Goal: Book appointment/travel/reservation

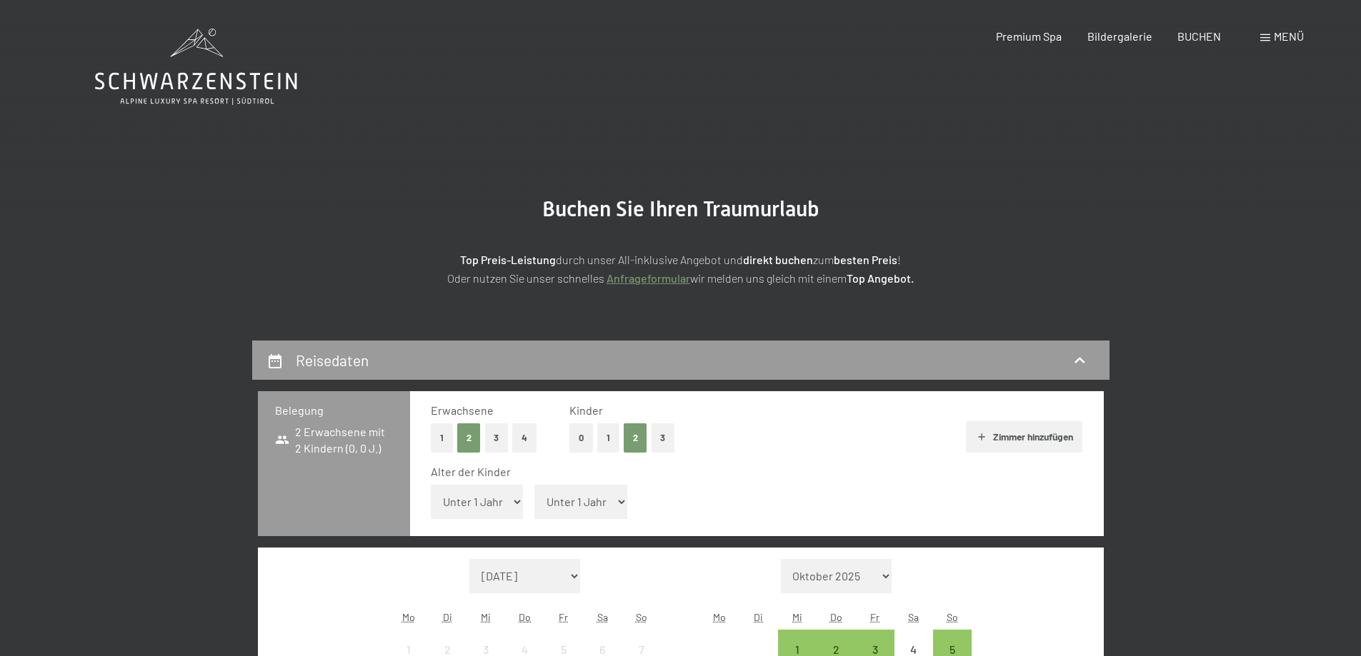
click at [486, 502] on select "Unter 1 Jahr 1 Jahr 2 Jahre 3 Jahre 4 Jahre 5 Jahre 6 Jahre 7 Jahre 8 Jahre 9 J…" at bounding box center [477, 502] width 93 height 34
select select "3"
click at [431, 485] on select "Unter 1 Jahr 1 Jahr 2 Jahre 3 Jahre 4 Jahre 5 Jahre 6 Jahre 7 Jahre 8 Jahre 9 J…" at bounding box center [477, 502] width 93 height 34
click at [594, 506] on select "Unter 1 Jahr 1 Jahr 2 Jahre 3 Jahre 4 Jahre 5 Jahre 6 Jahre 7 Jahre 8 Jahre 9 J…" at bounding box center [580, 502] width 93 height 34
select select "6"
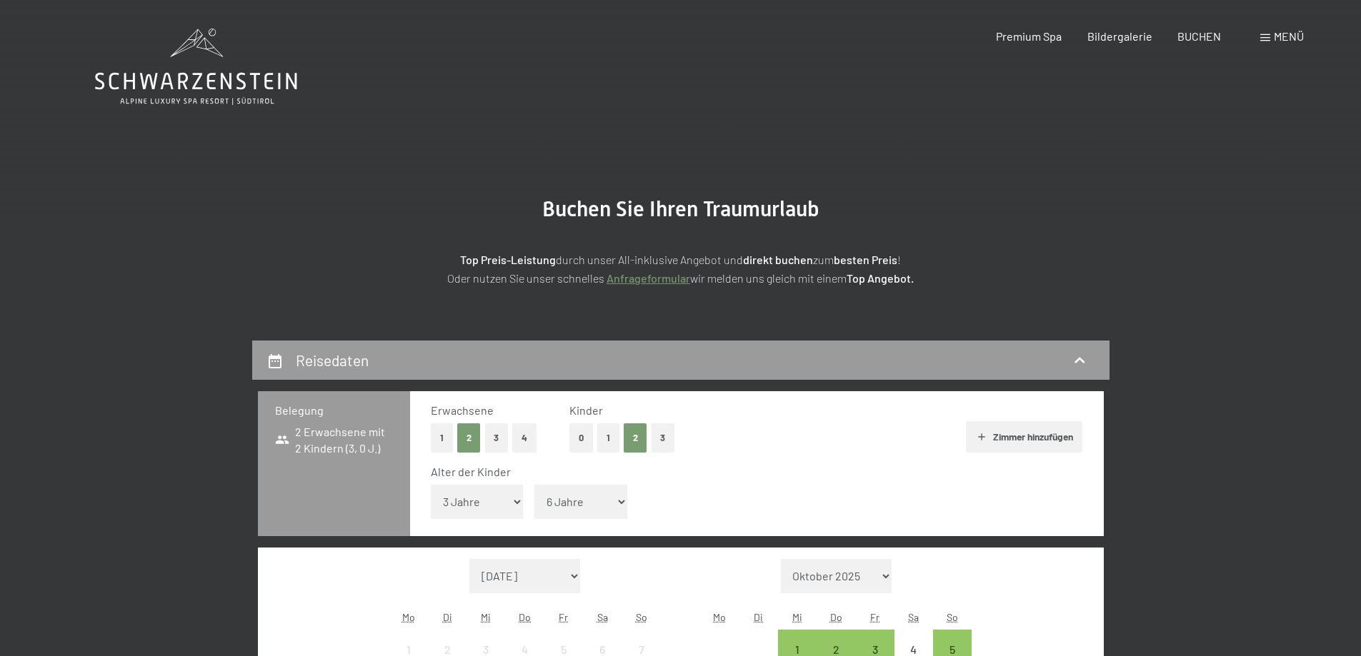
click at [534, 485] on select "Unter 1 Jahr 1 Jahr 2 Jahre 3 Jahre 4 Jahre 5 Jahre 6 Jahre 7 Jahre 8 Jahre 9 J…" at bounding box center [580, 502] width 93 height 34
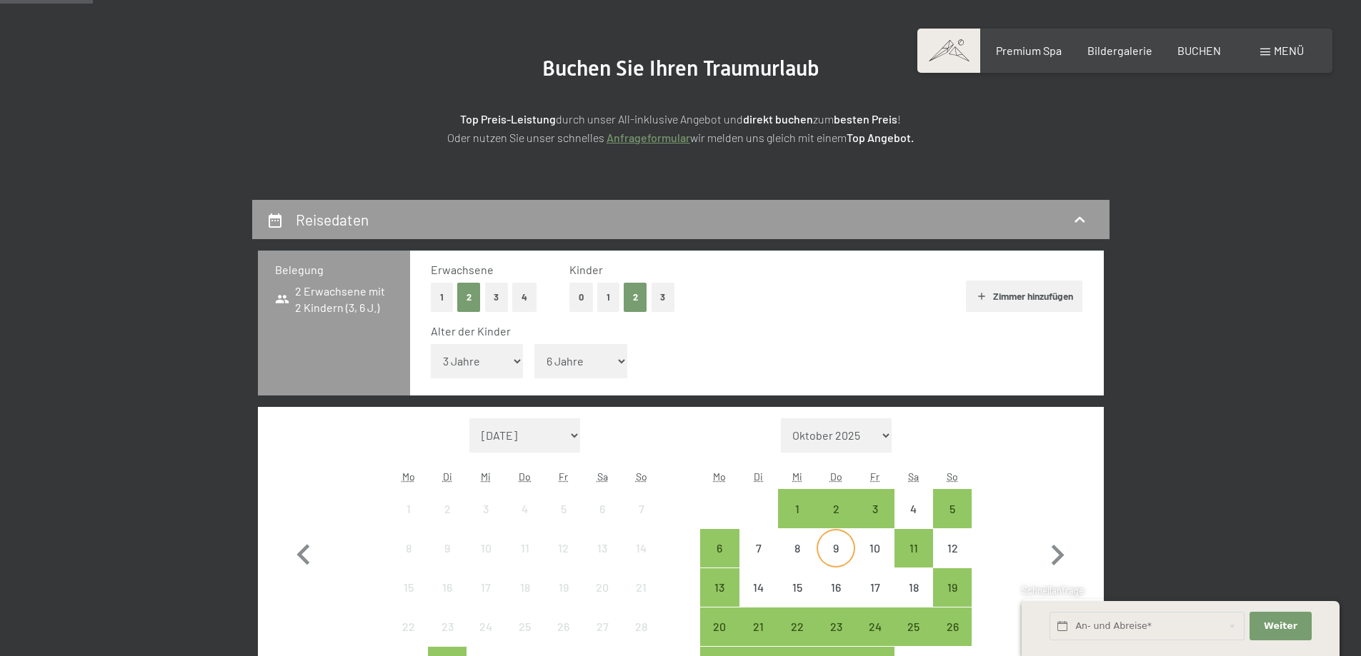
scroll to position [286, 0]
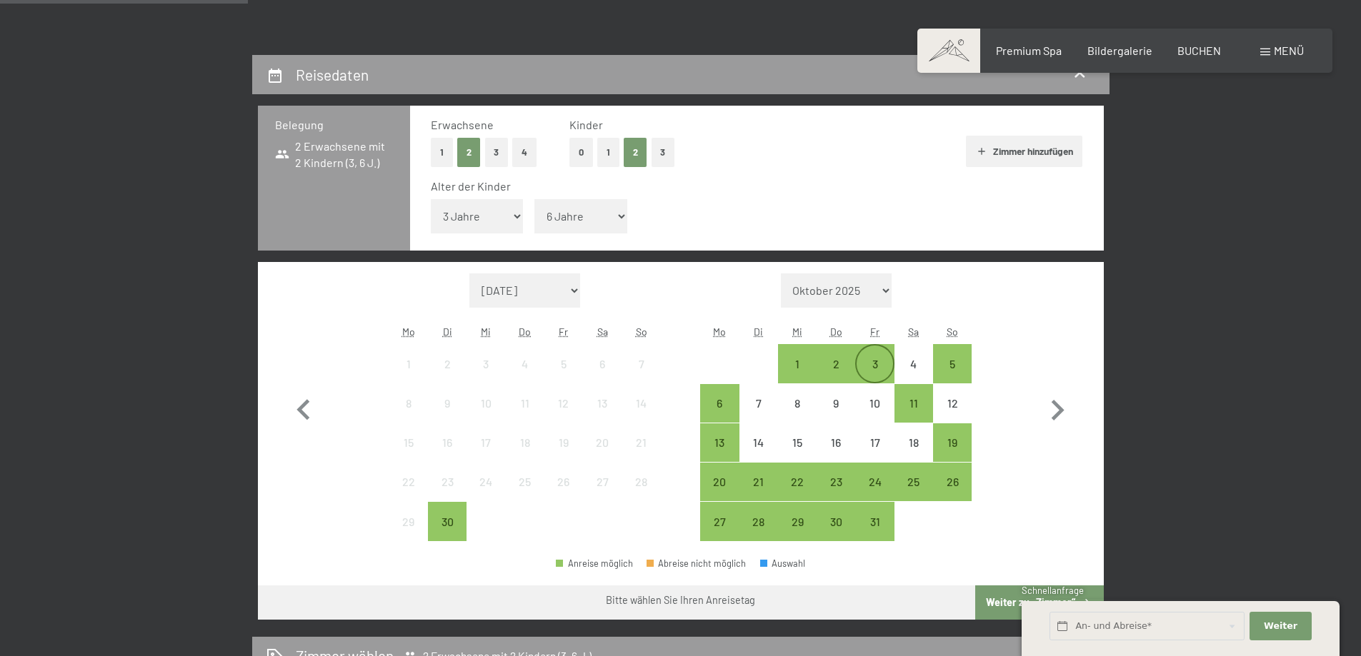
click at [875, 366] on div "3" at bounding box center [874, 377] width 36 height 36
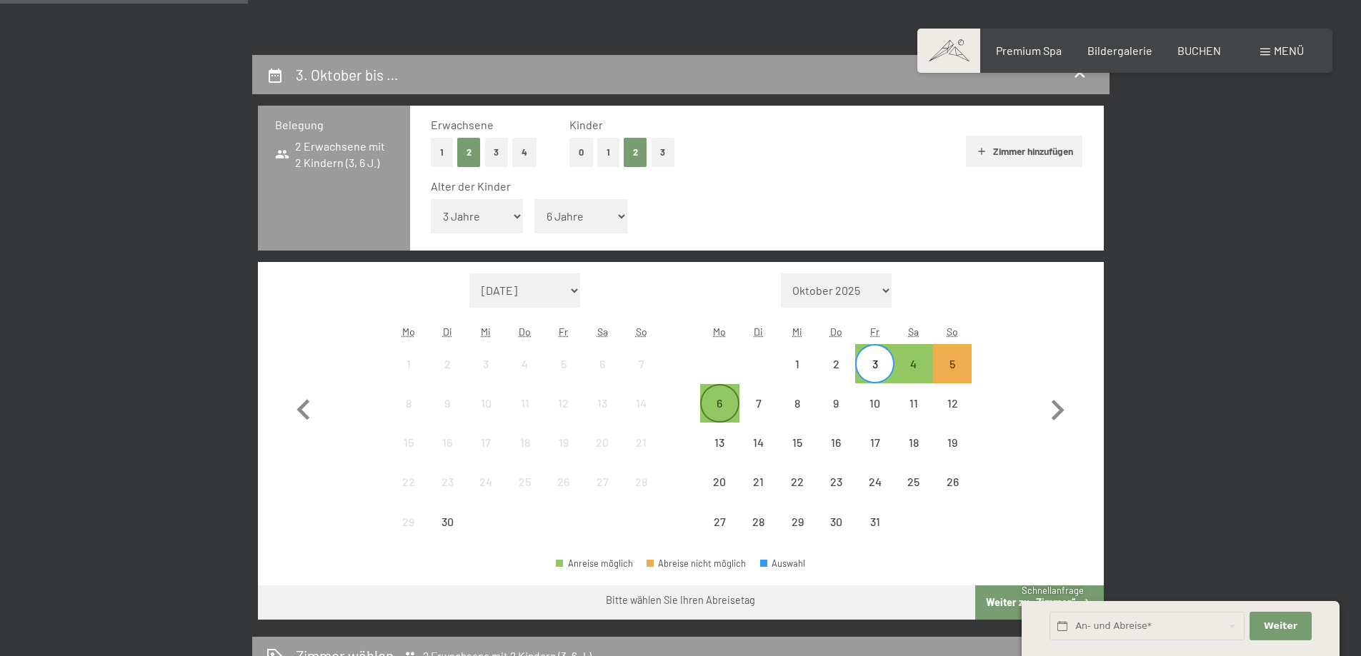
click at [720, 399] on div "6" at bounding box center [719, 416] width 36 height 36
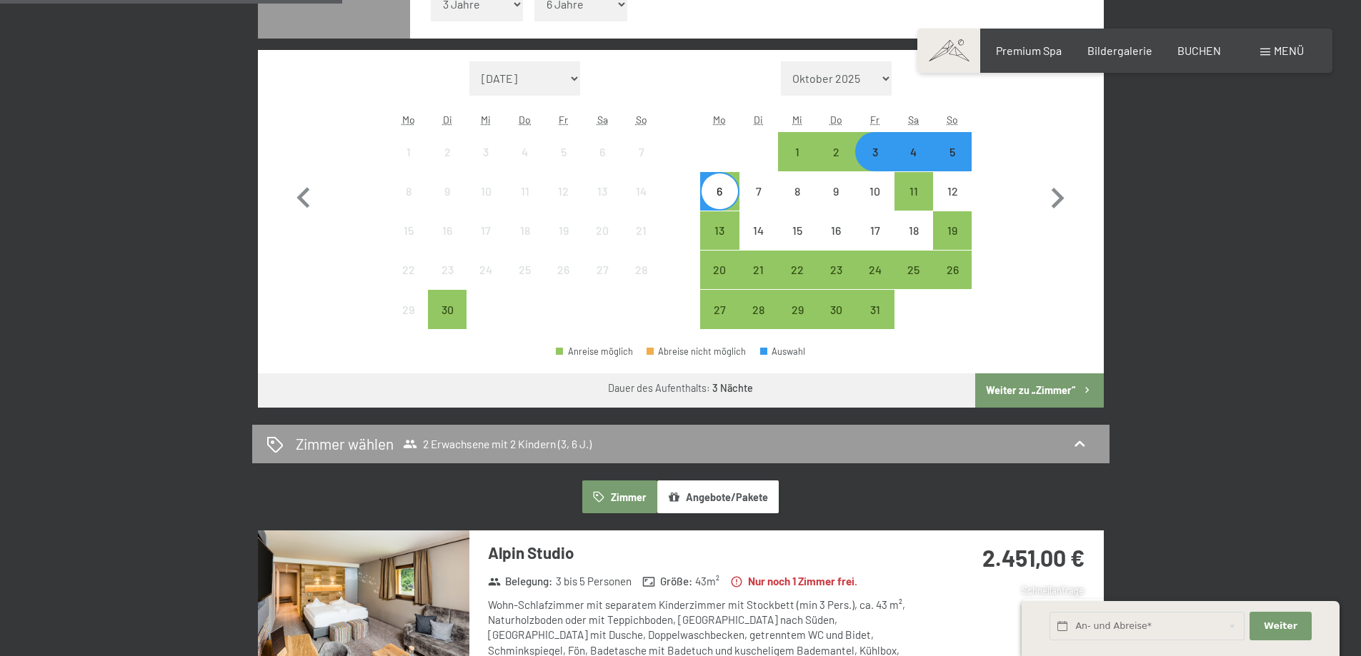
scroll to position [500, 0]
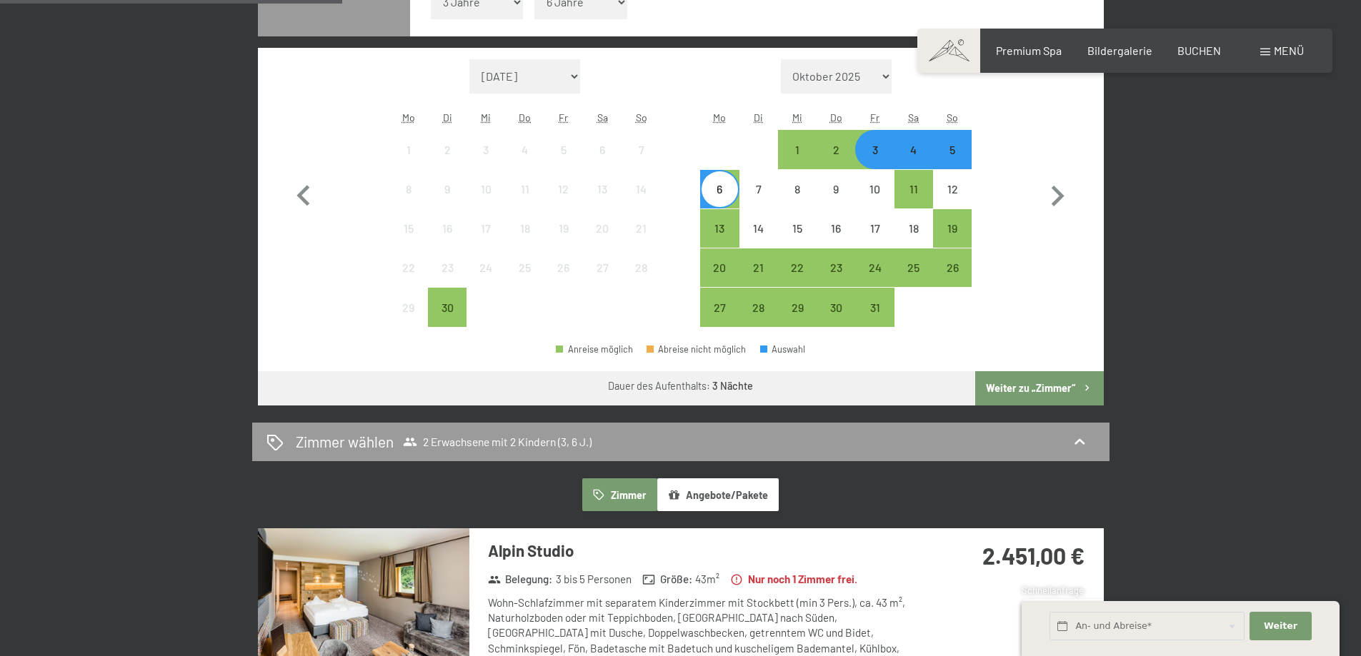
click at [1038, 391] on button "Weiter zu „Zimmer“" at bounding box center [1039, 388] width 128 height 34
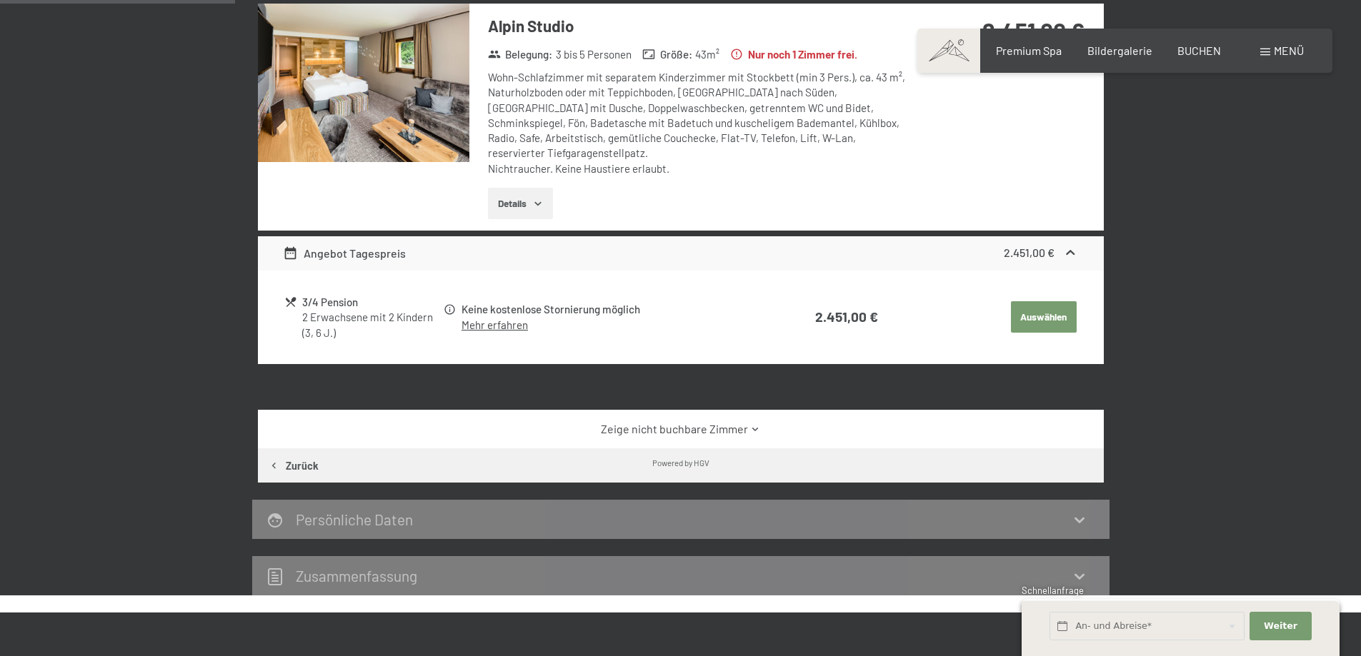
scroll to position [341, 0]
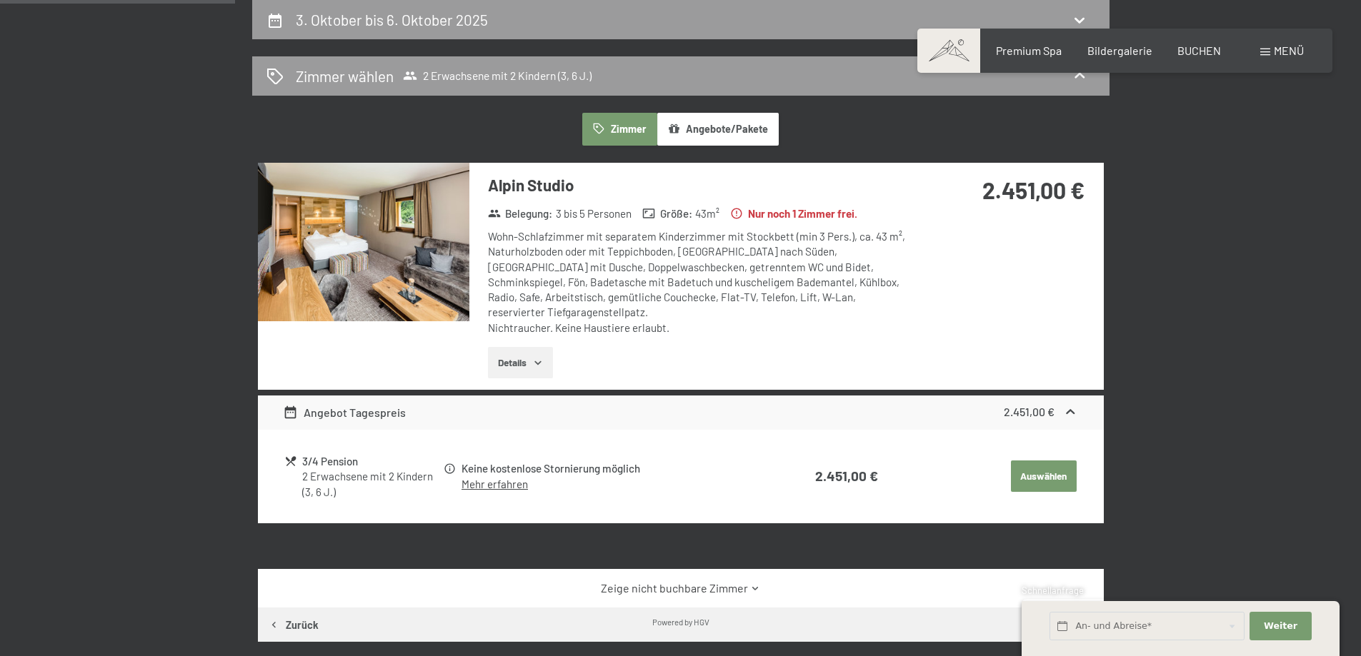
click at [696, 131] on button "Angebote/Pakete" at bounding box center [717, 129] width 121 height 33
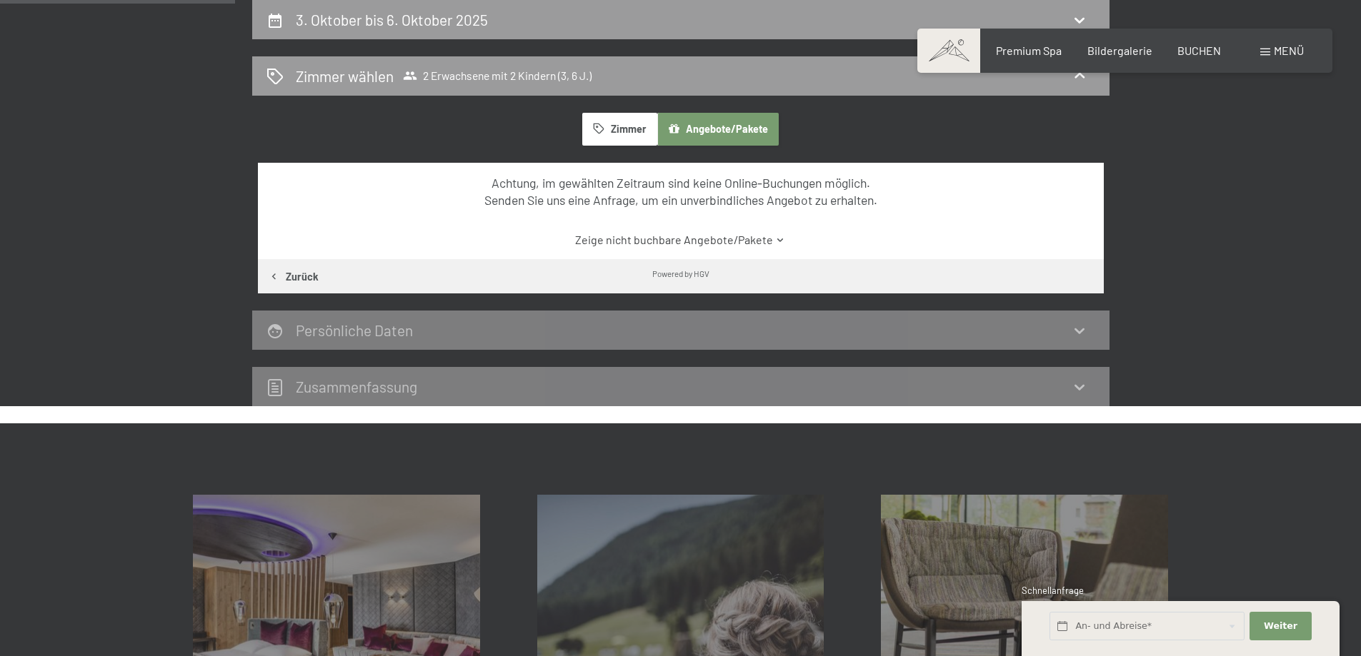
click at [624, 127] on button "Zimmer" at bounding box center [619, 129] width 74 height 33
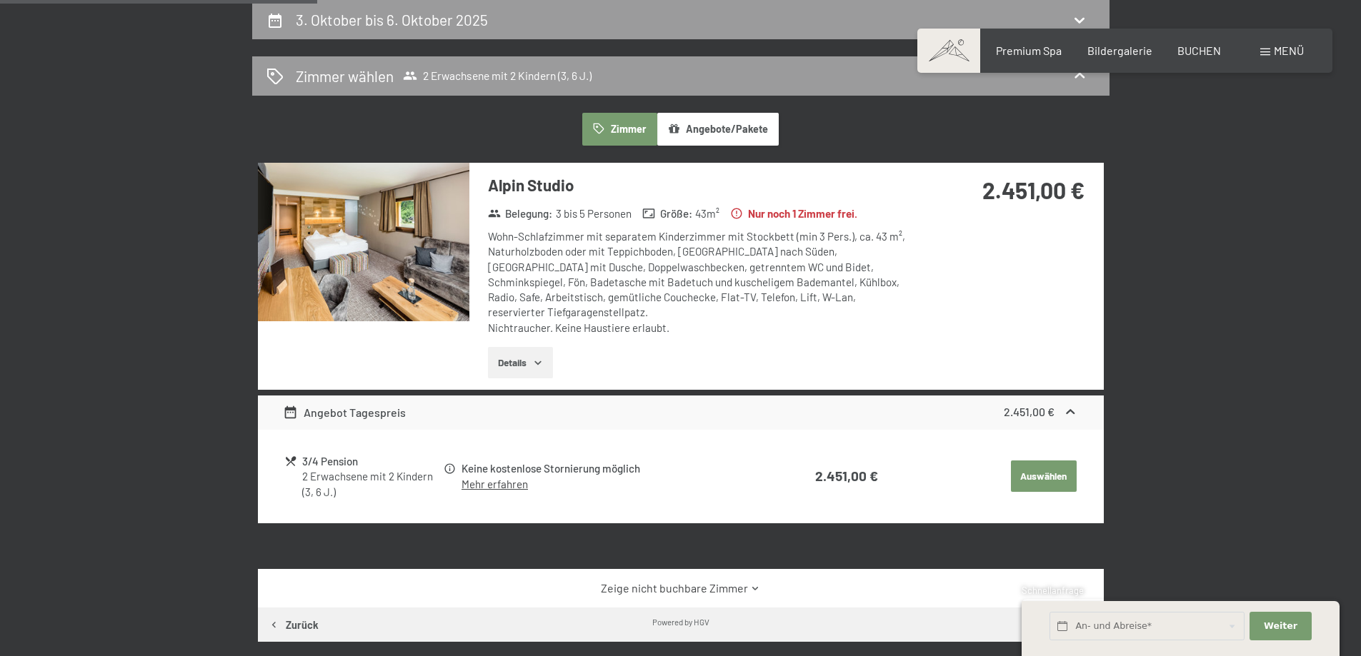
click at [521, 347] on button "Details" at bounding box center [520, 362] width 65 height 31
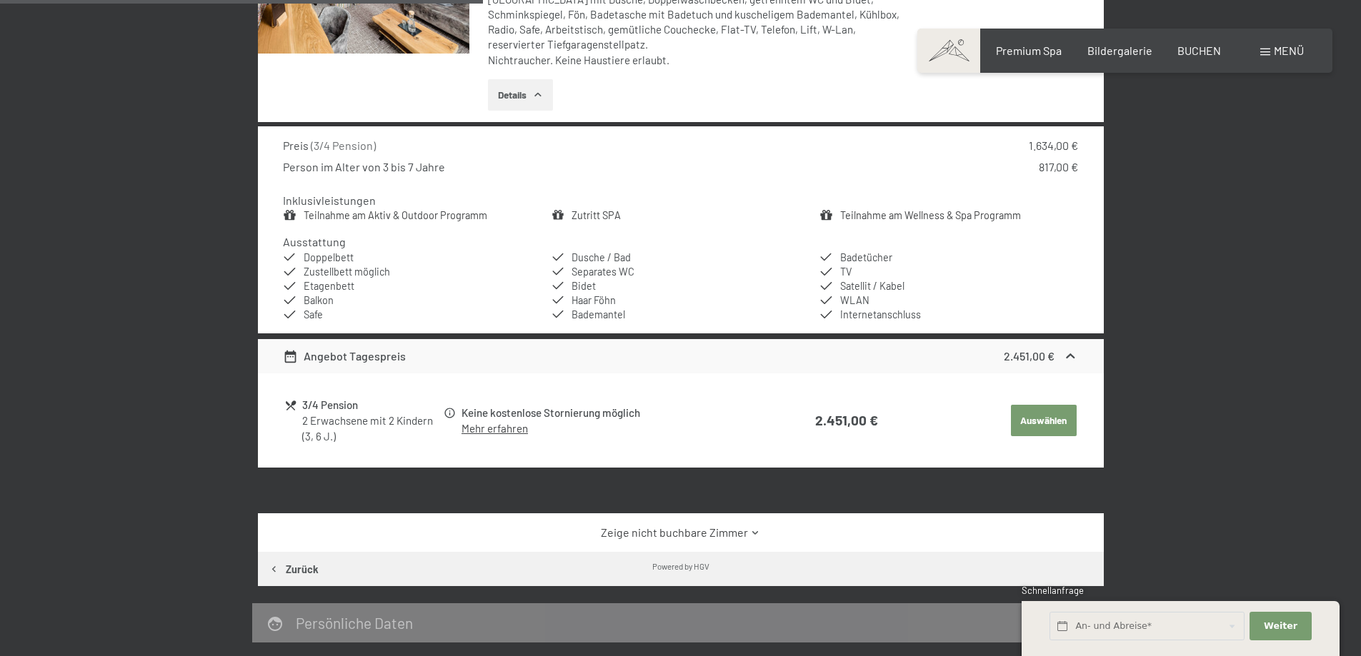
scroll to position [698, 0]
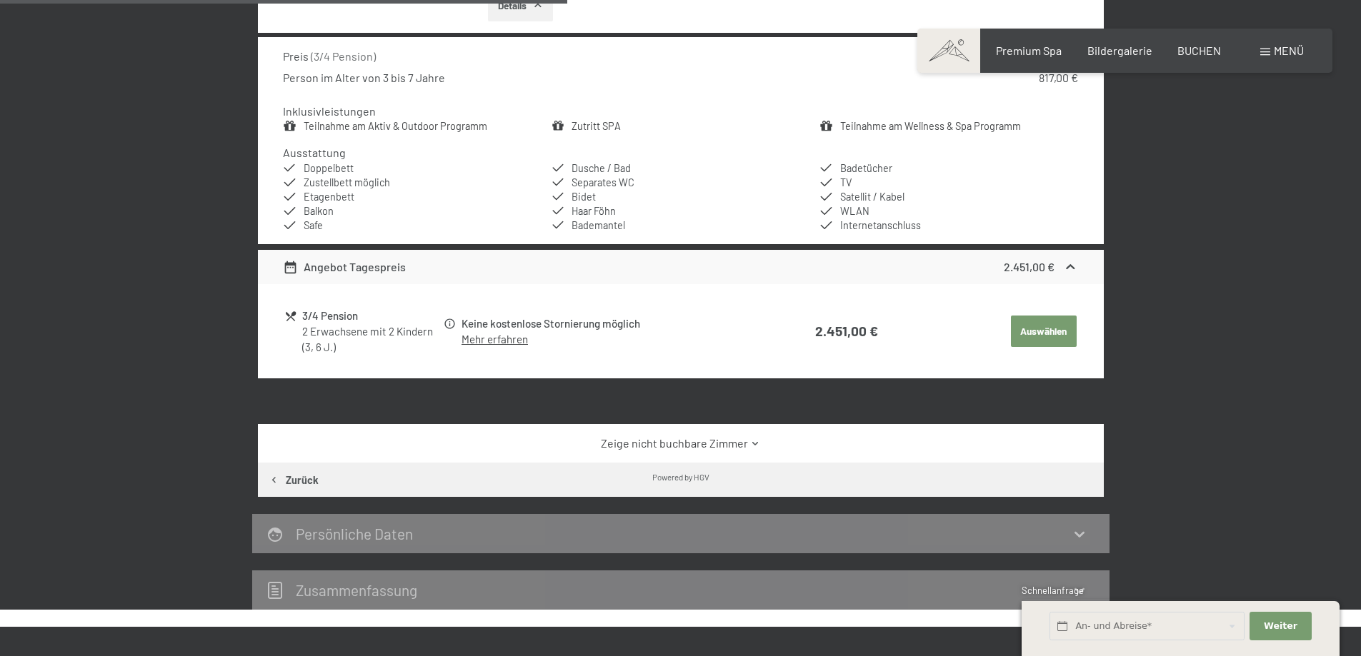
click at [701, 436] on link "Zeige nicht buchbare Zimmer" at bounding box center [680, 444] width 795 height 16
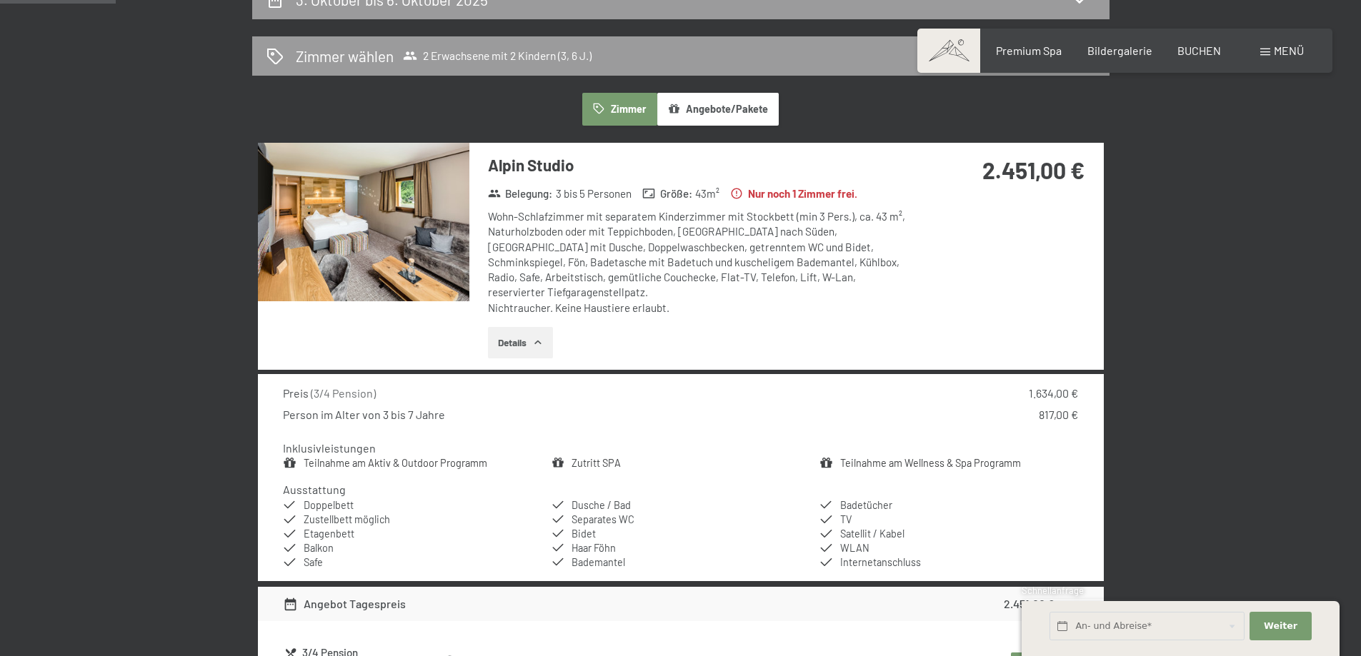
scroll to position [198, 0]
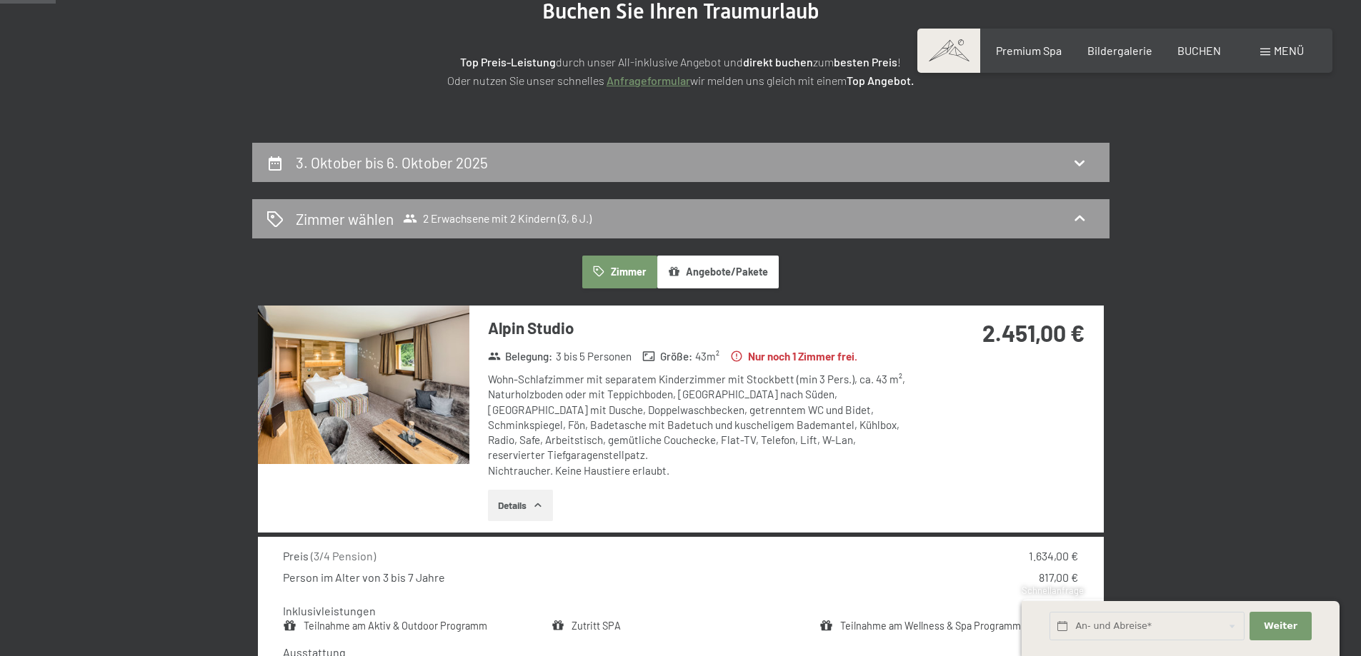
click at [396, 396] on img at bounding box center [363, 385] width 211 height 159
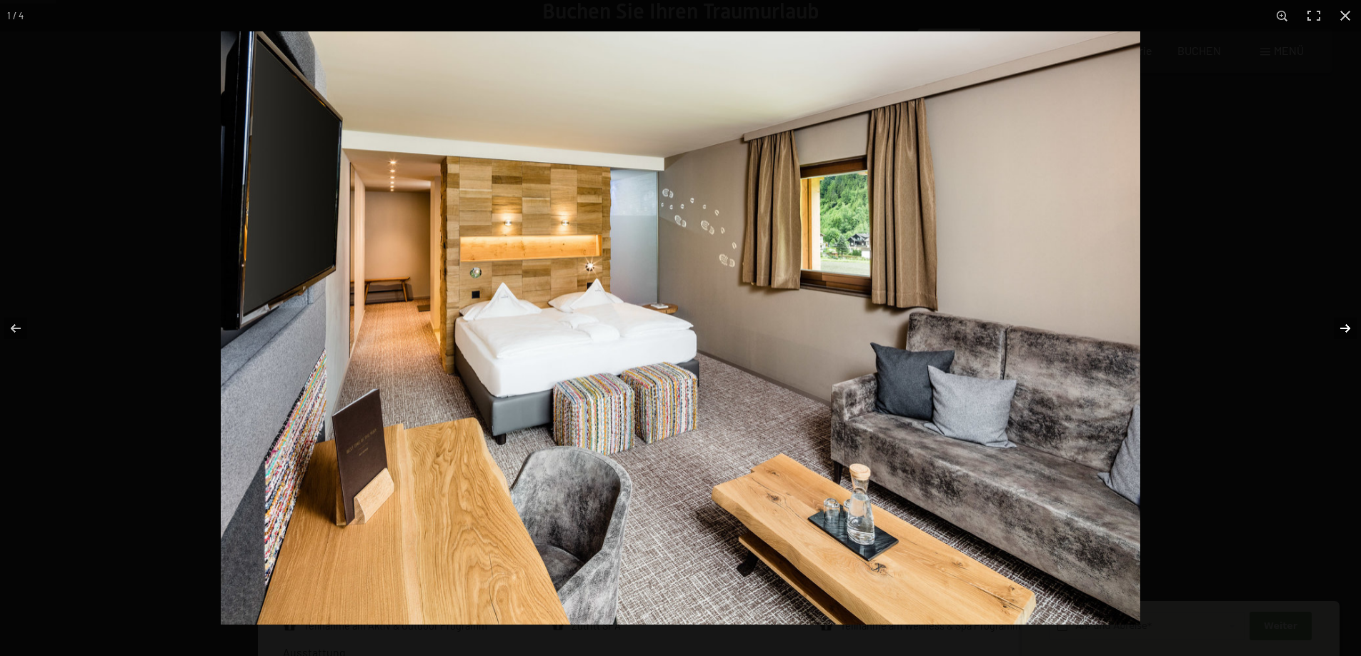
click at [1339, 330] on button "button" at bounding box center [1336, 328] width 50 height 71
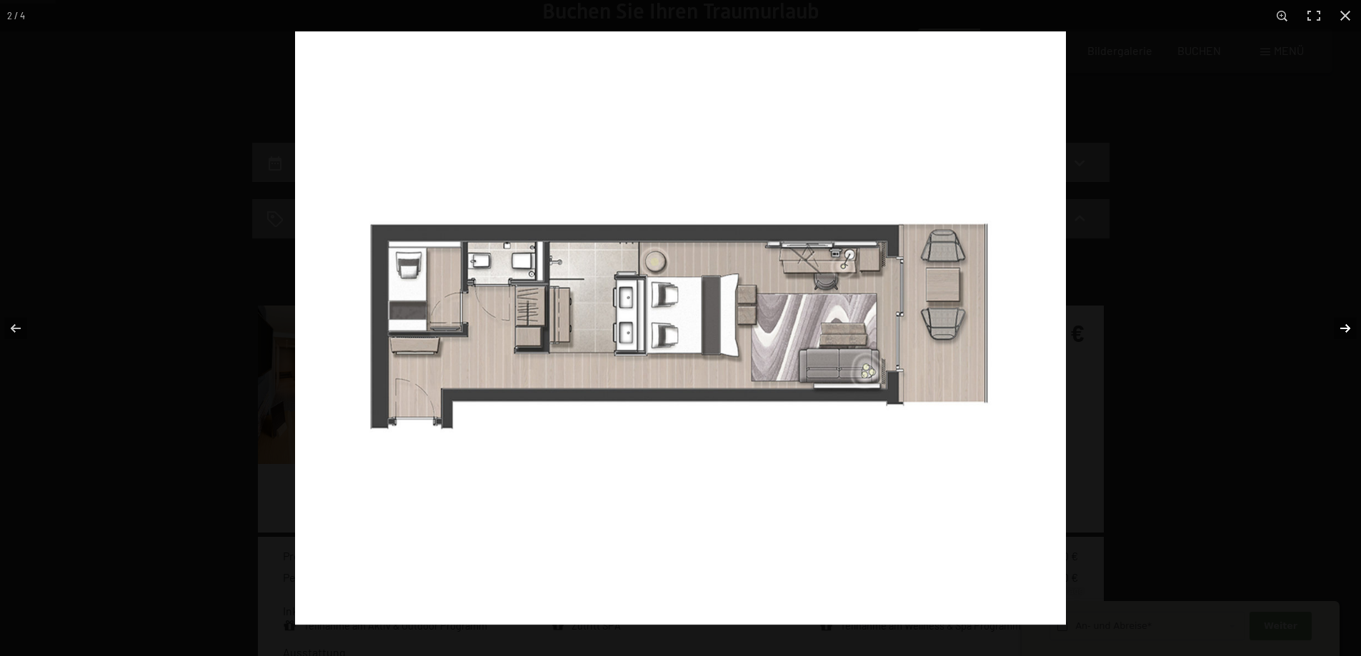
click at [1339, 330] on button "button" at bounding box center [1336, 328] width 50 height 71
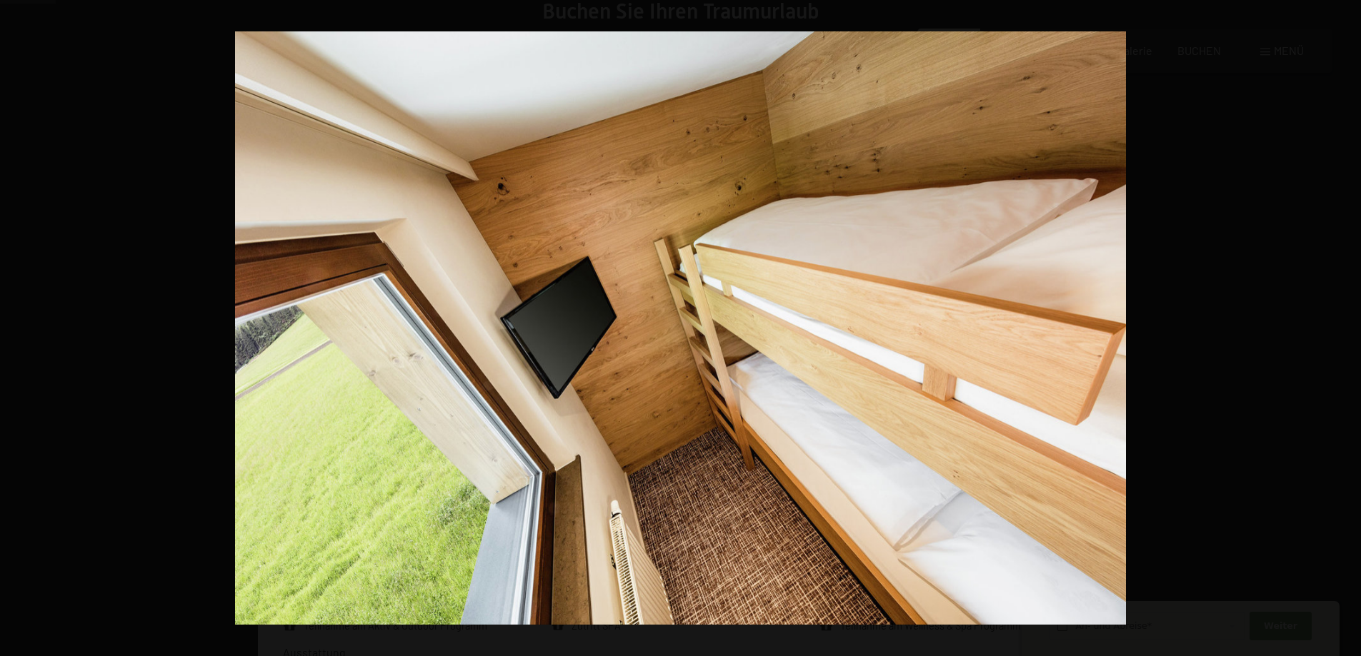
click at [1339, 330] on button "button" at bounding box center [1336, 328] width 50 height 71
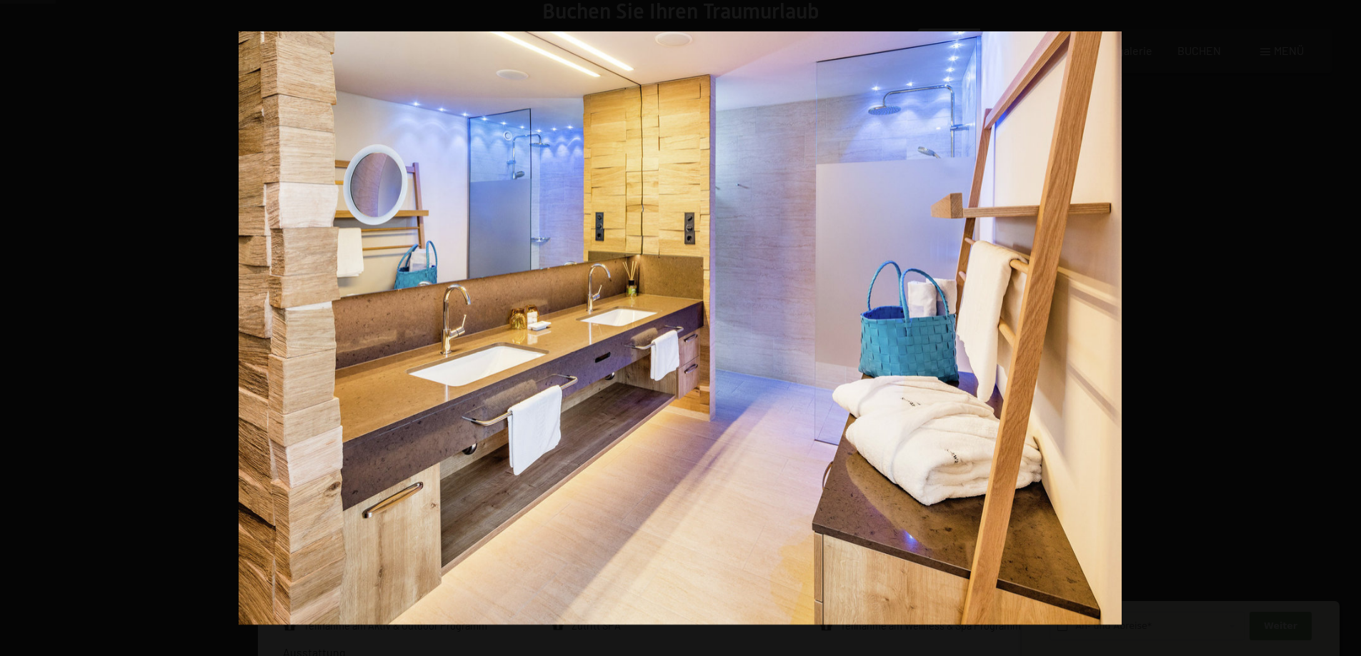
click at [1339, 330] on button "button" at bounding box center [1336, 328] width 50 height 71
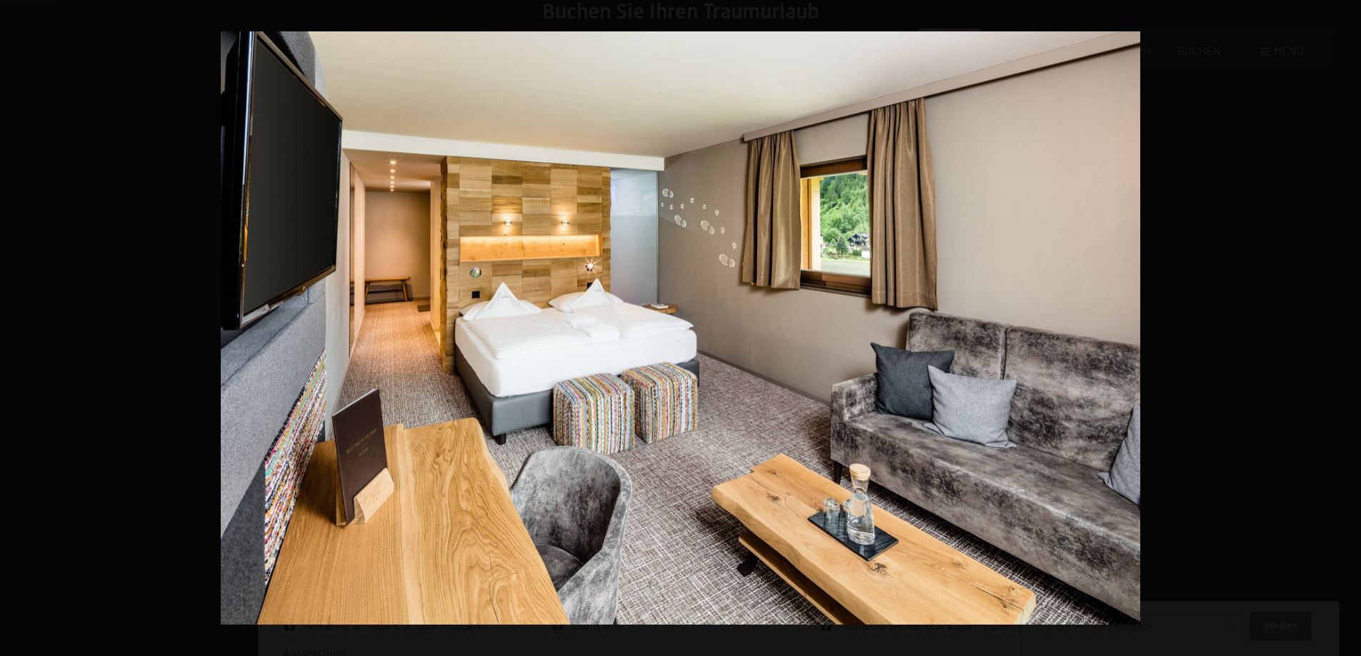
click at [1339, 330] on button "button" at bounding box center [1336, 328] width 50 height 71
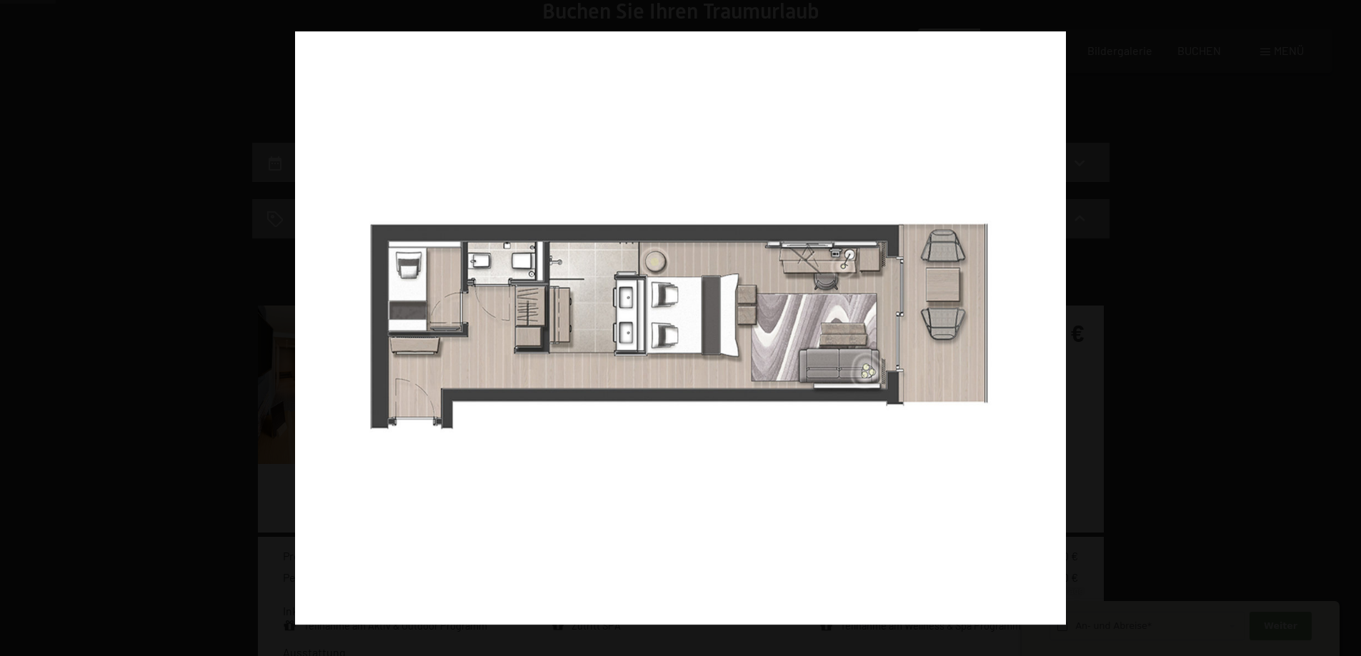
click at [1339, 330] on button "button" at bounding box center [1336, 328] width 50 height 71
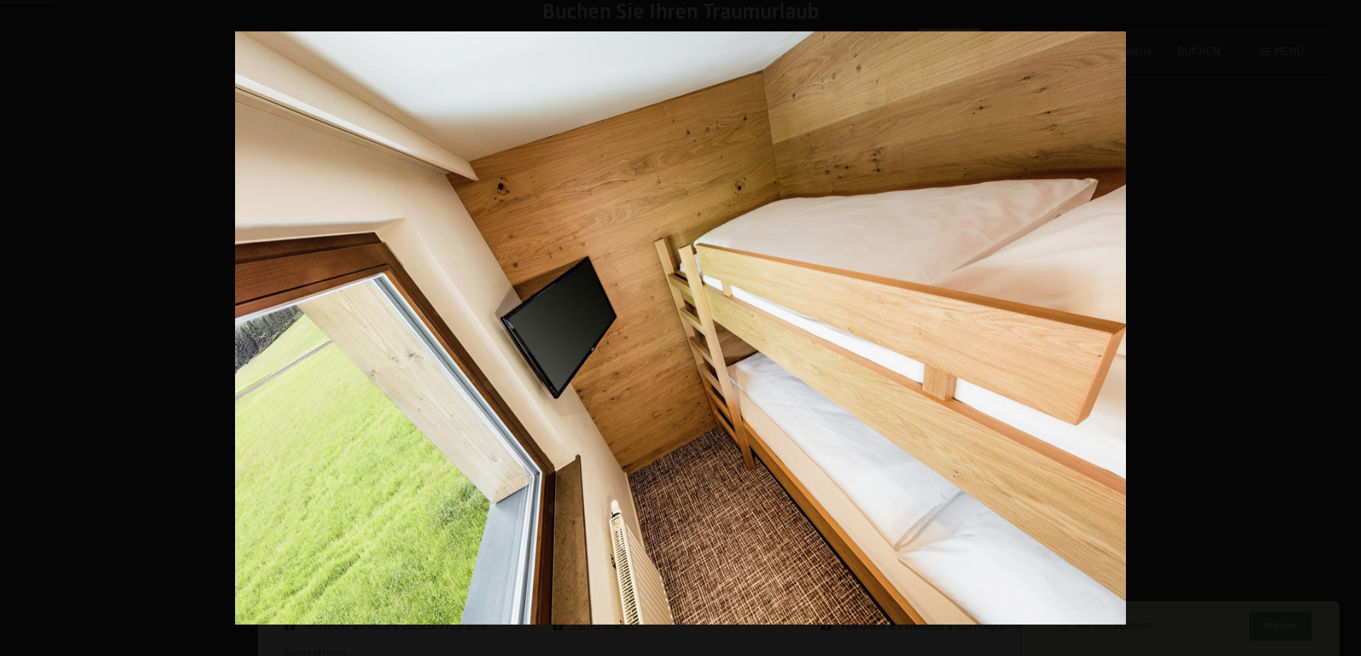
click at [1339, 330] on button "button" at bounding box center [1336, 328] width 50 height 71
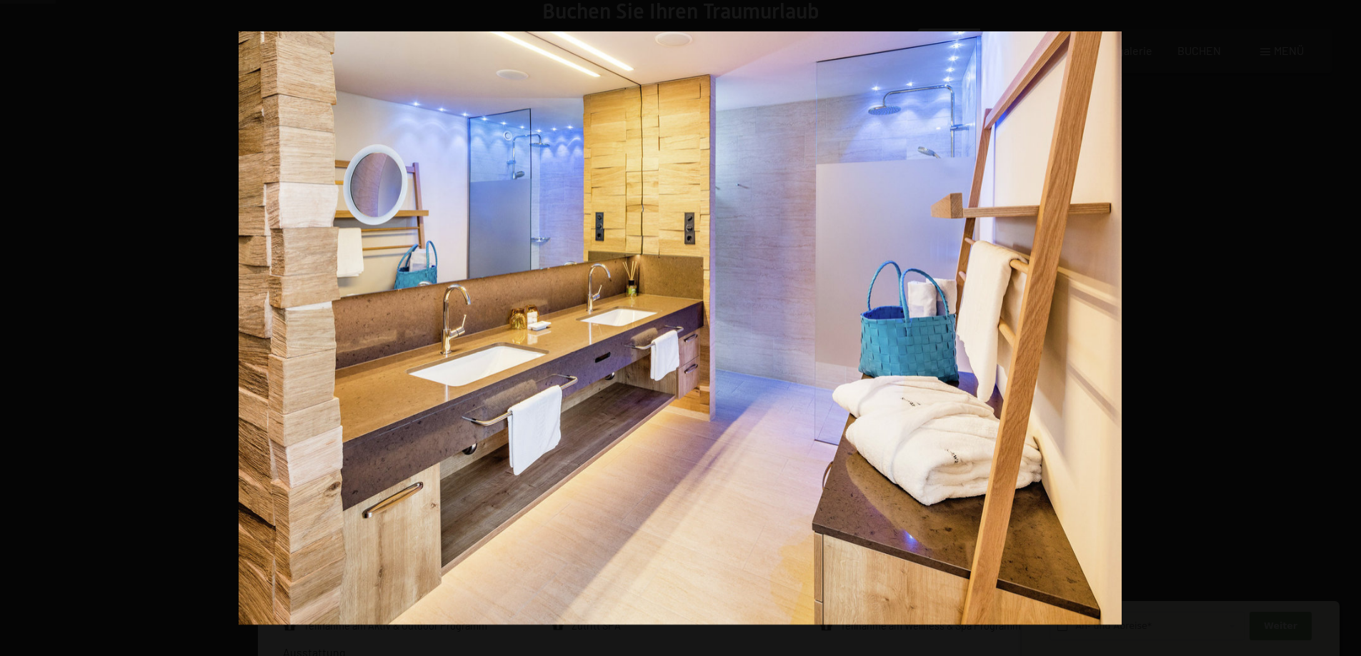
click at [1339, 330] on button "button" at bounding box center [1336, 328] width 50 height 71
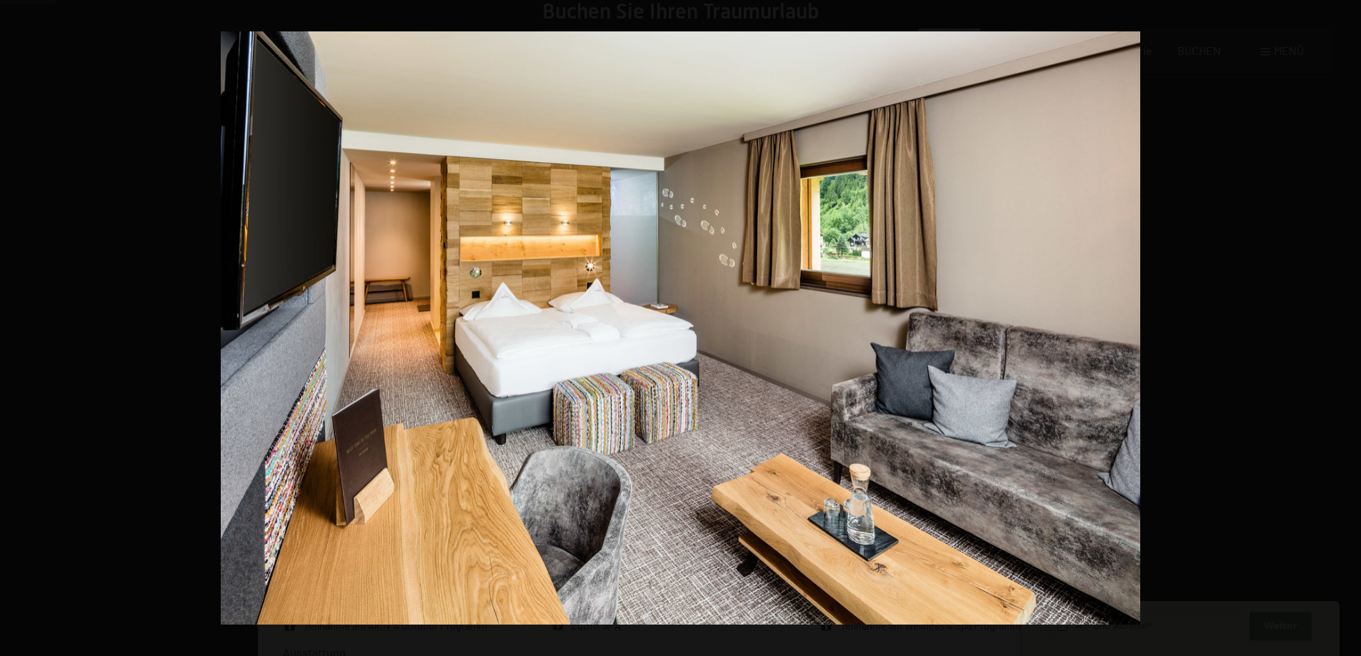
click at [1339, 330] on button "button" at bounding box center [1336, 328] width 50 height 71
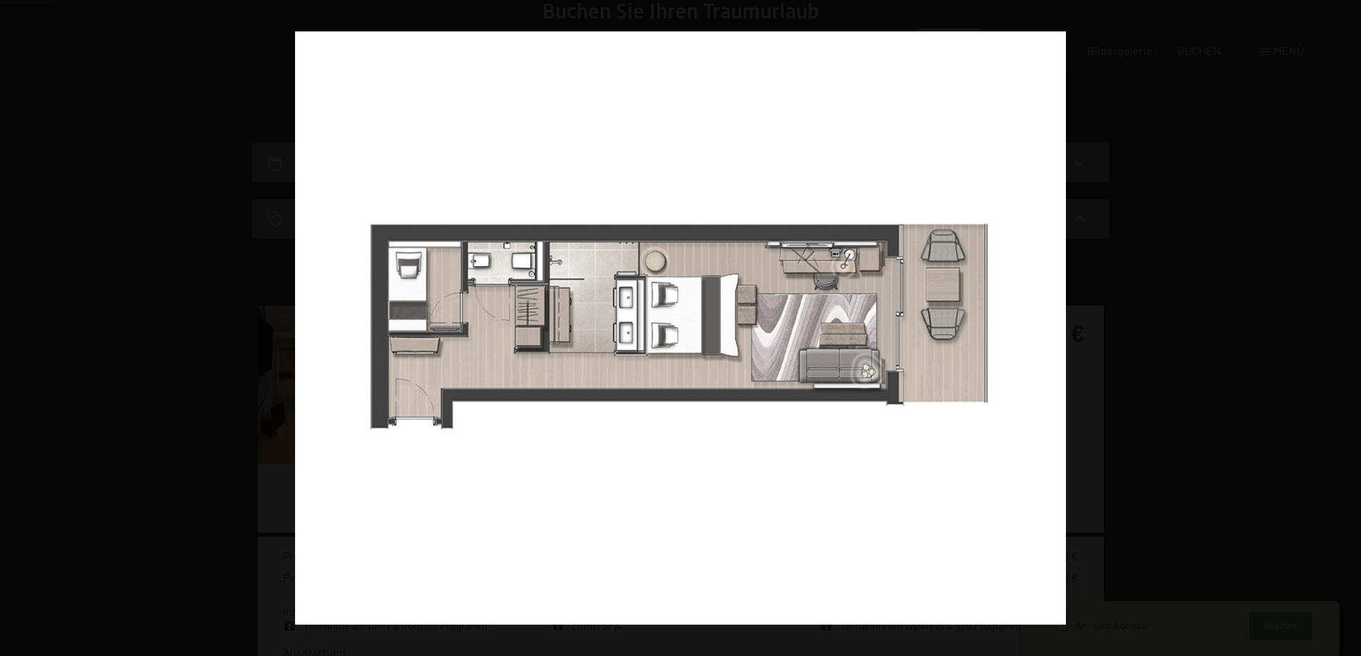
click at [1339, 330] on button "button" at bounding box center [1336, 328] width 50 height 71
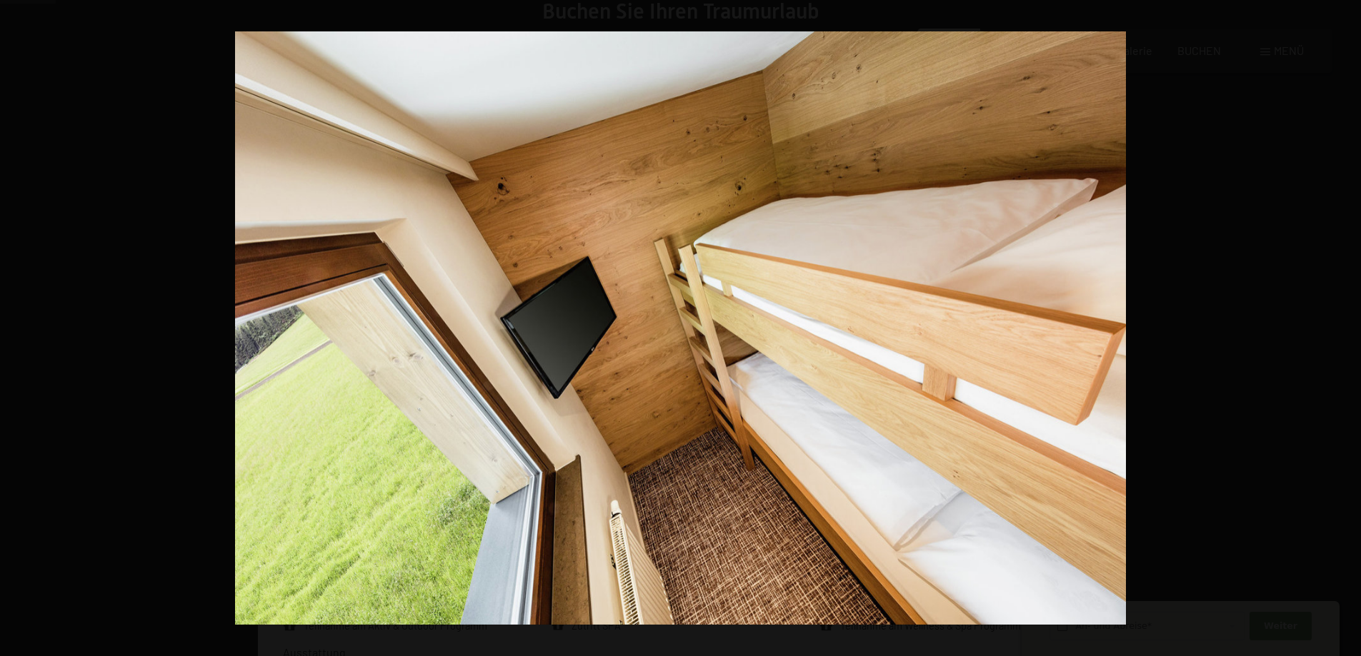
click at [1339, 330] on button "button" at bounding box center [1336, 328] width 50 height 71
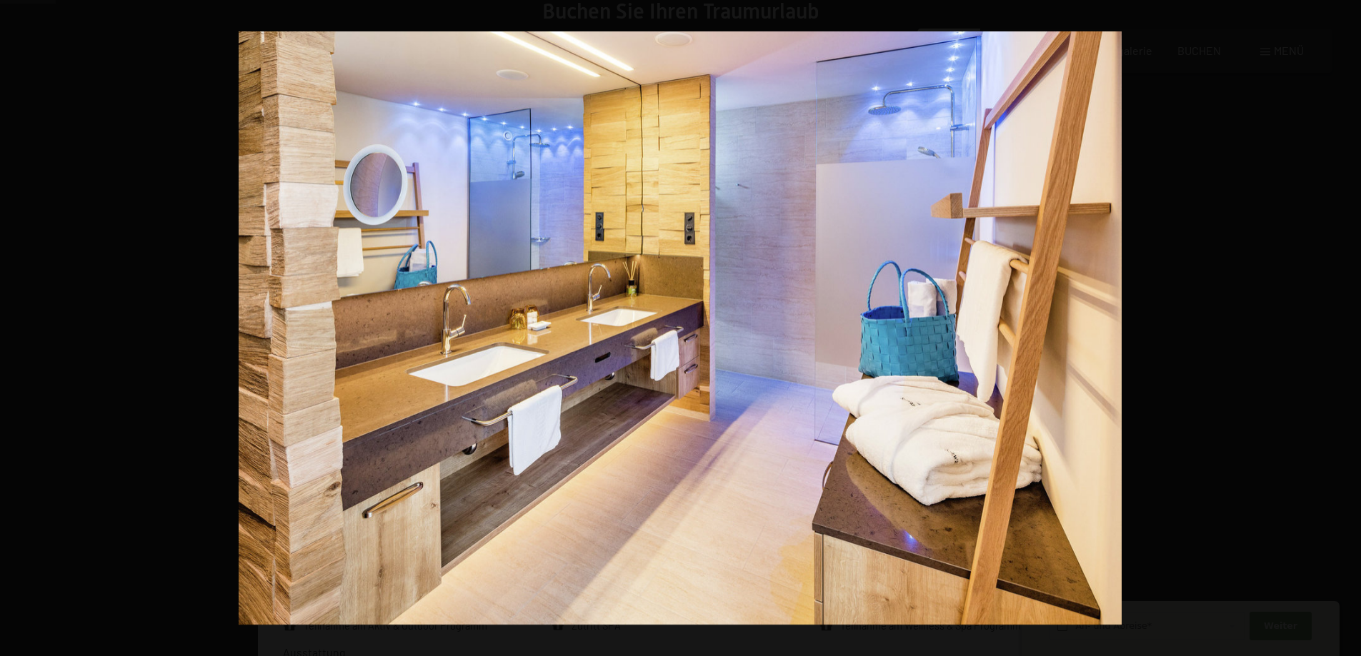
click at [1339, 330] on button "button" at bounding box center [1336, 328] width 50 height 71
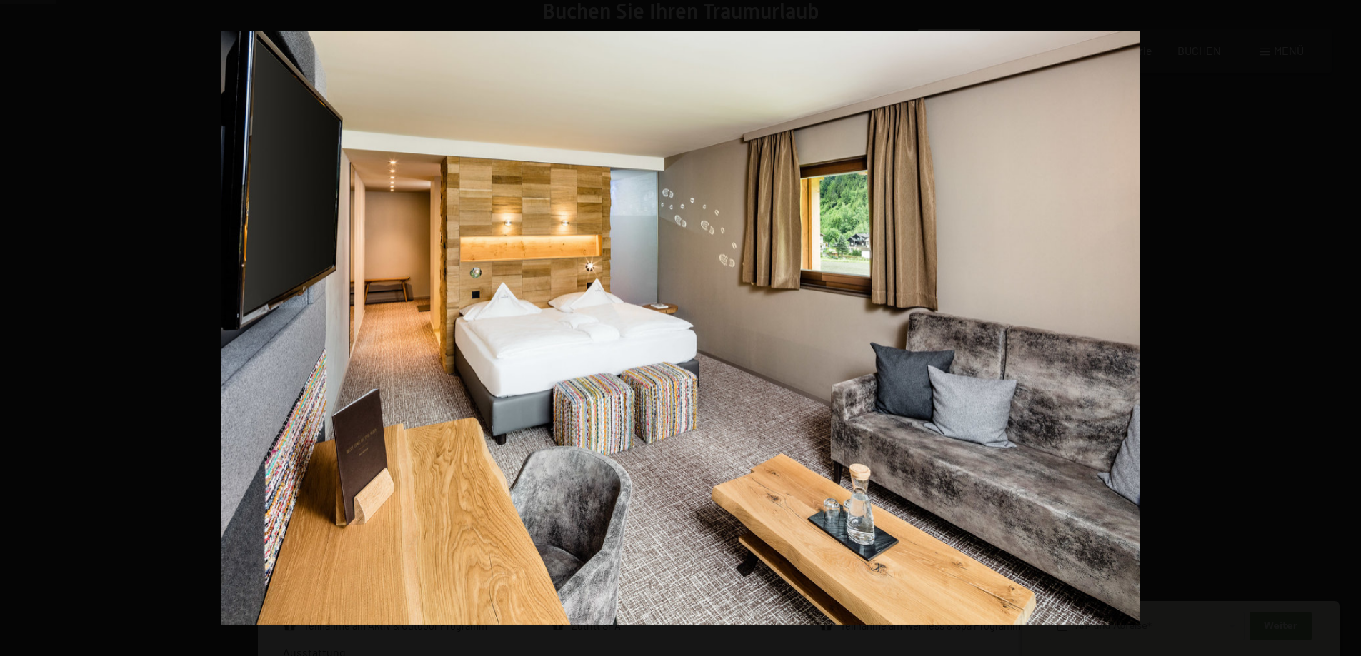
click at [1339, 330] on button "button" at bounding box center [1336, 328] width 50 height 71
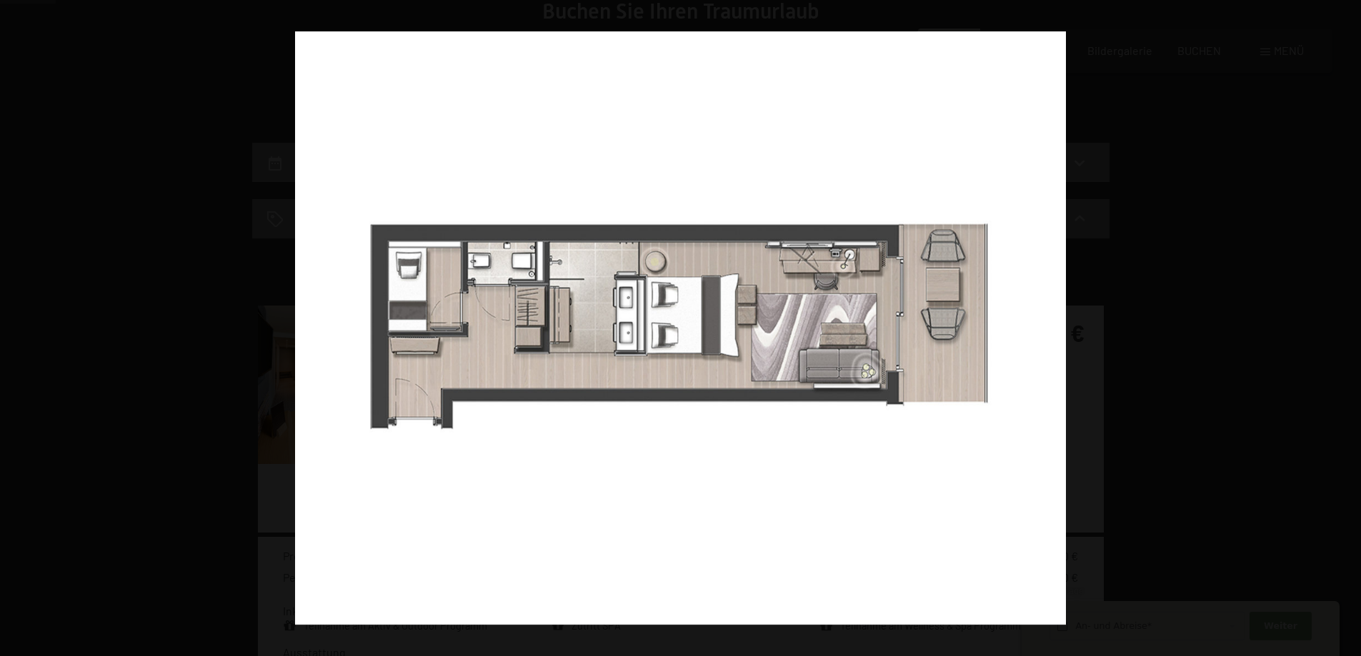
click at [1339, 330] on button "button" at bounding box center [1336, 328] width 50 height 71
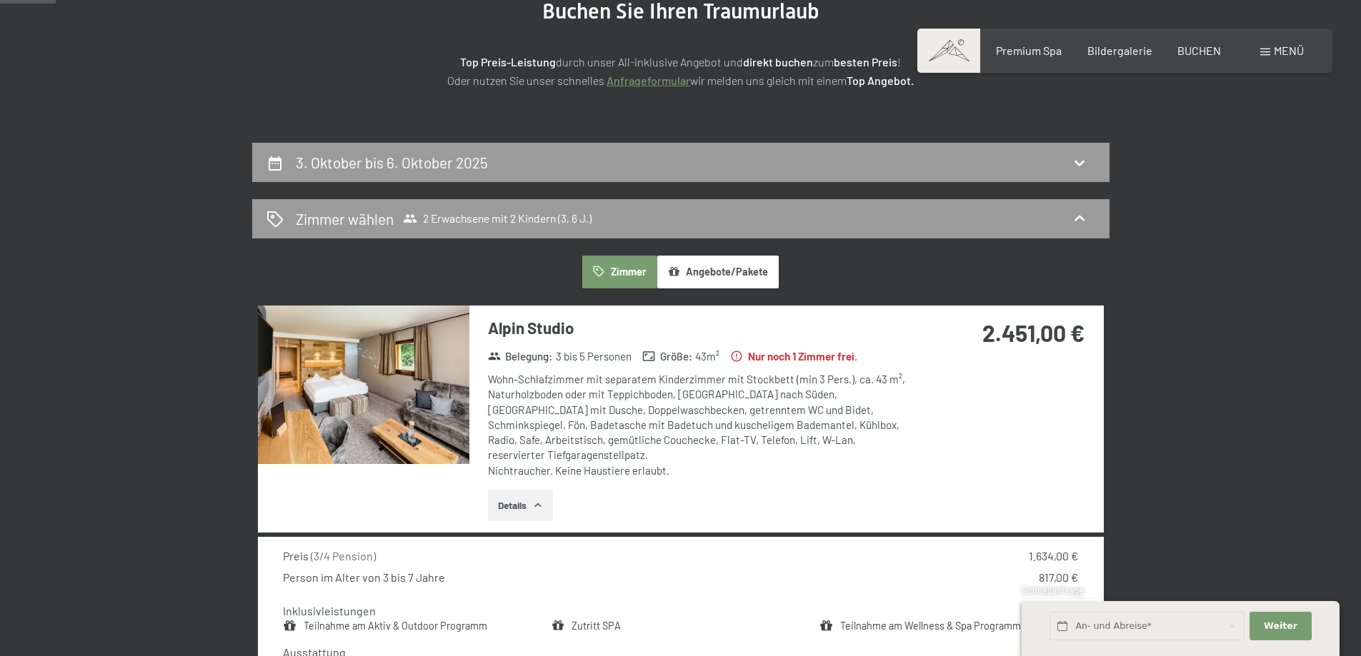
click at [0, 0] on button "button" at bounding box center [0, 0] width 0 height 0
click at [404, 378] on img at bounding box center [363, 385] width 211 height 159
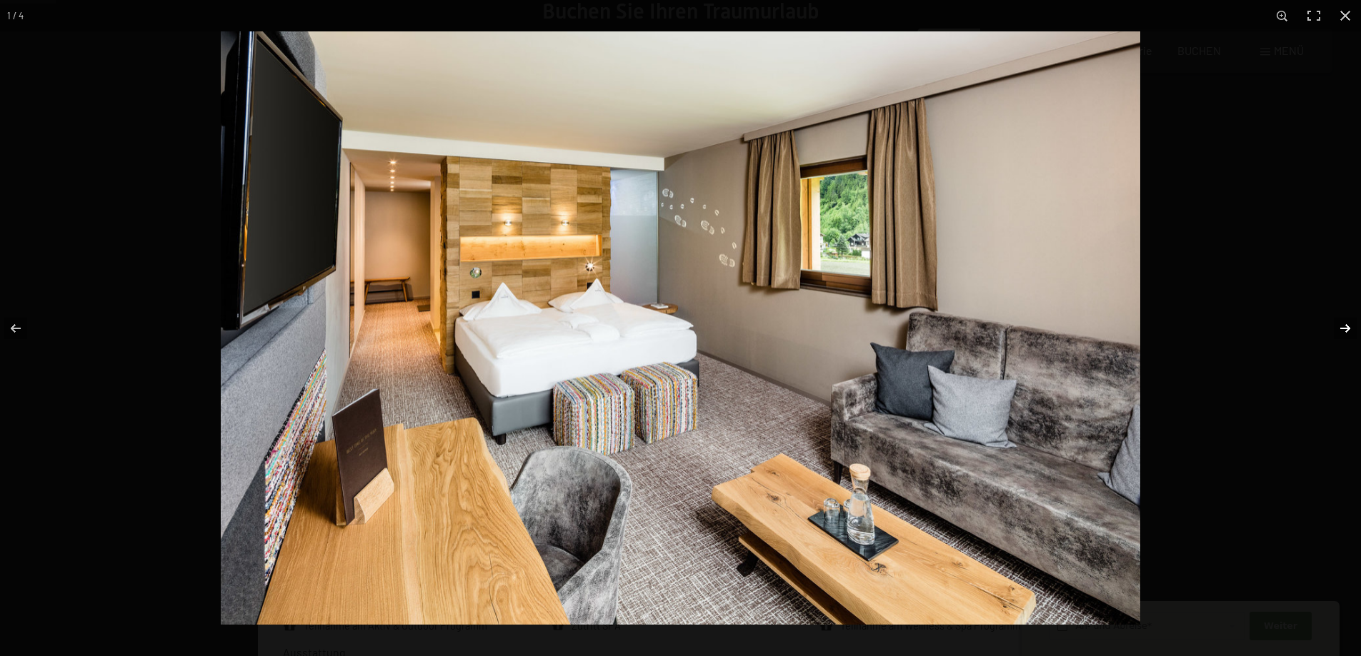
click at [1341, 326] on button "button" at bounding box center [1336, 328] width 50 height 71
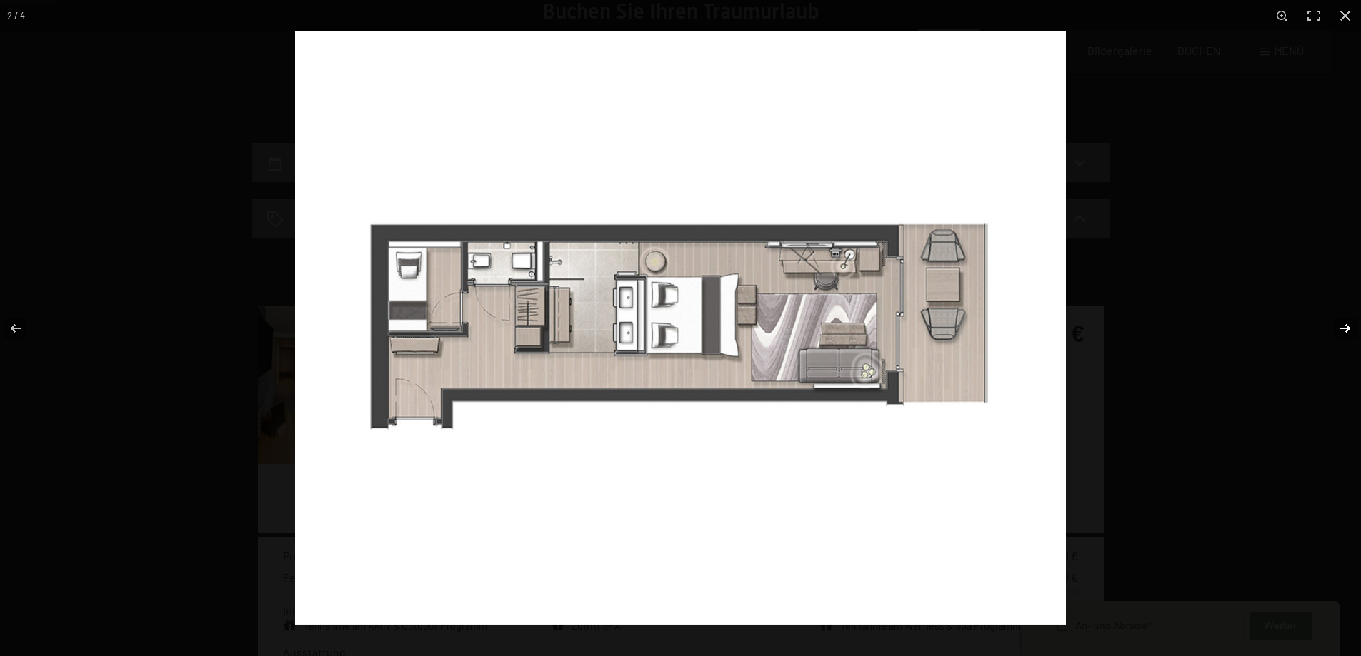
click at [1341, 326] on button "button" at bounding box center [1336, 328] width 50 height 71
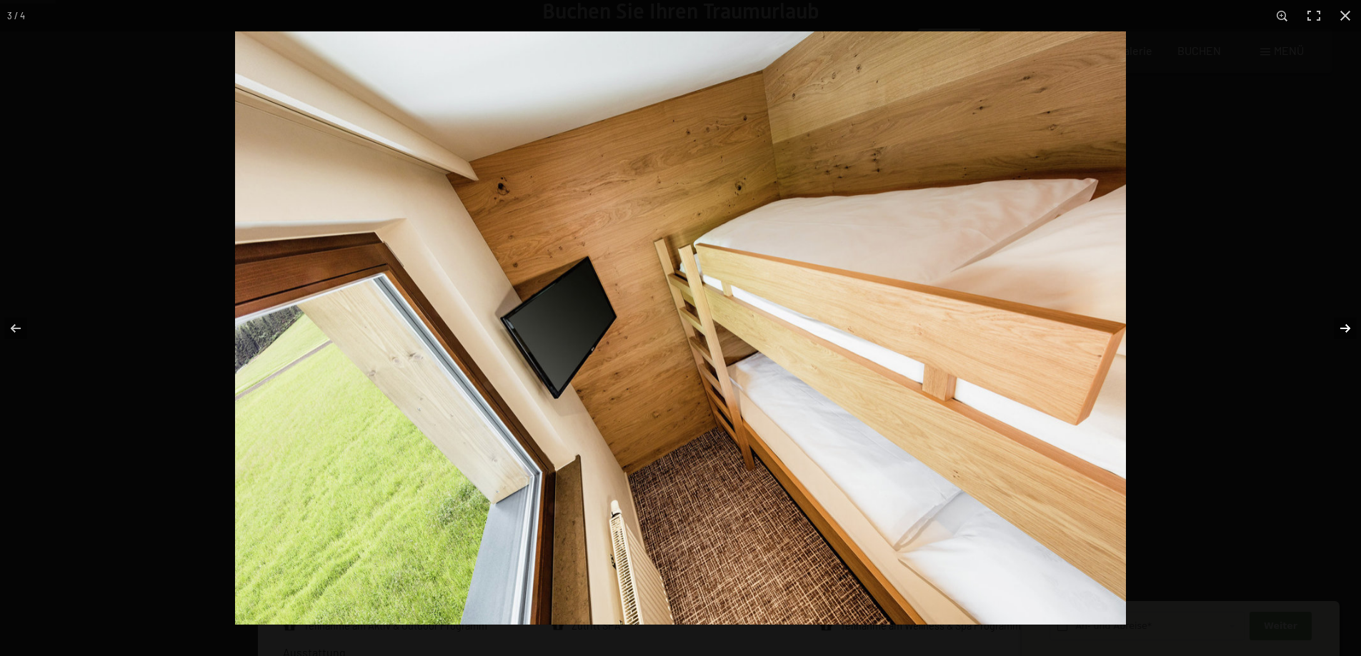
click at [1341, 326] on button "button" at bounding box center [1336, 328] width 50 height 71
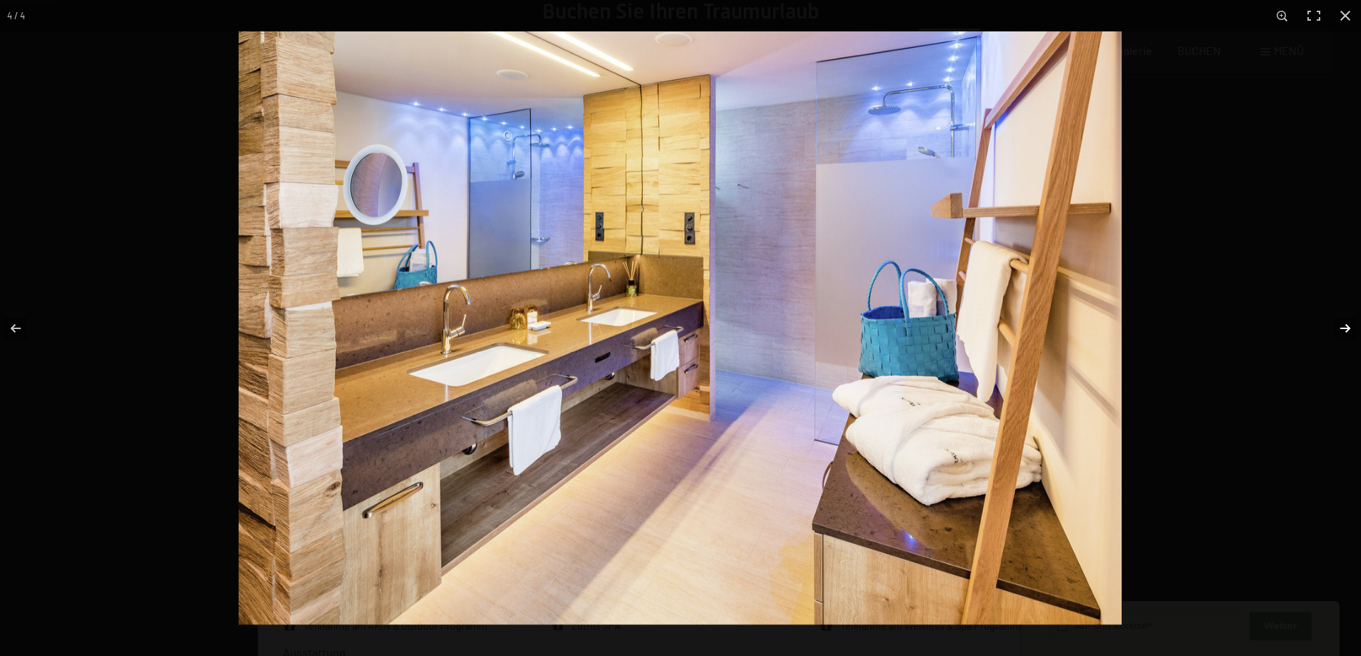
click at [1341, 326] on button "button" at bounding box center [1336, 328] width 50 height 71
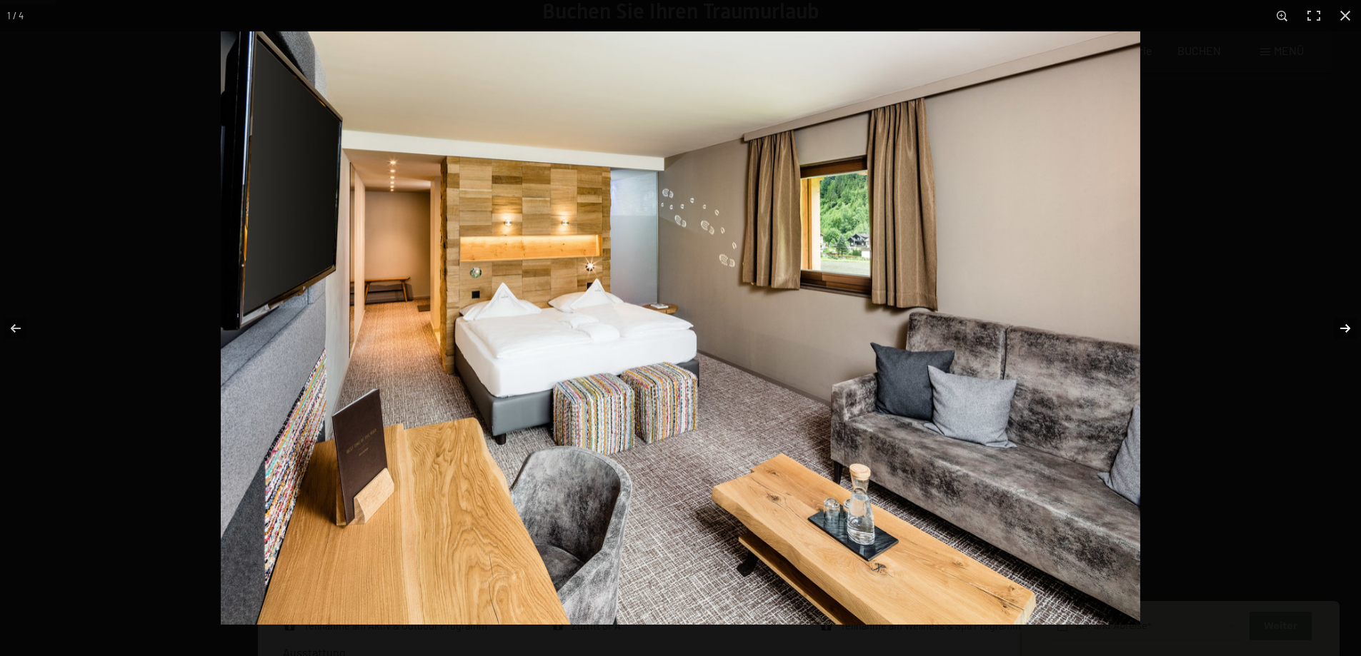
click at [1341, 326] on button "button" at bounding box center [1336, 328] width 50 height 71
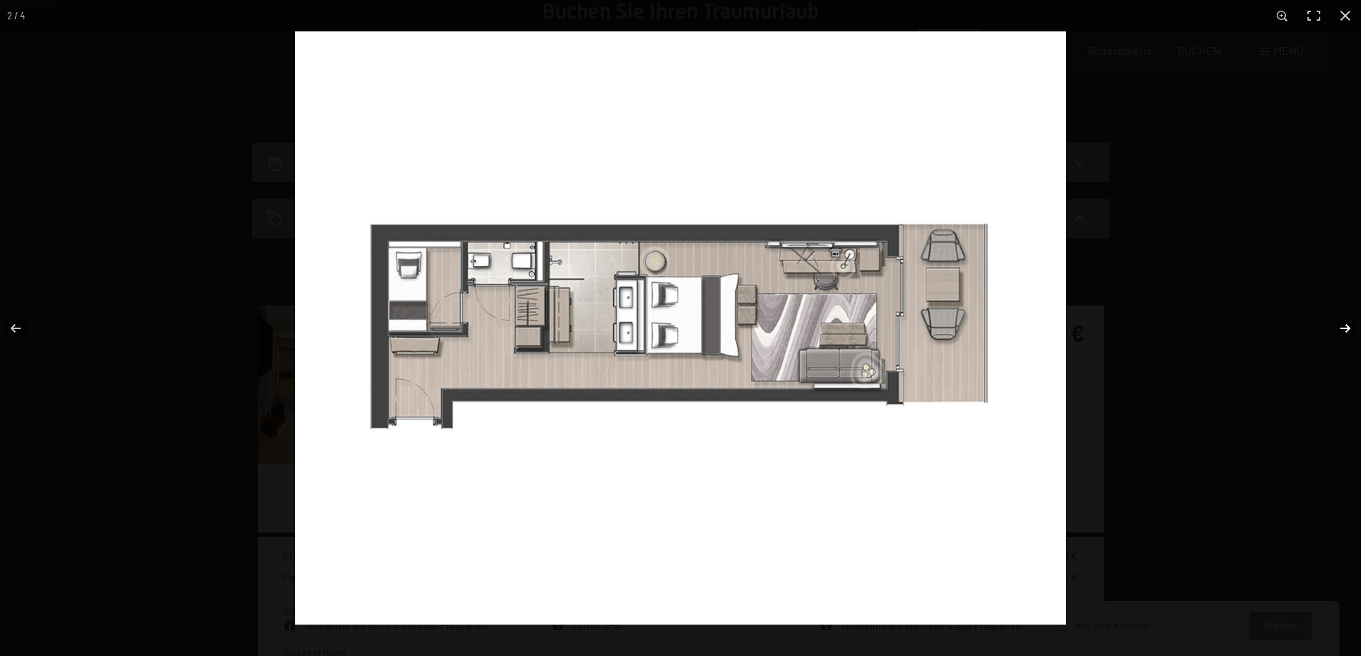
click at [1341, 326] on button "button" at bounding box center [1336, 328] width 50 height 71
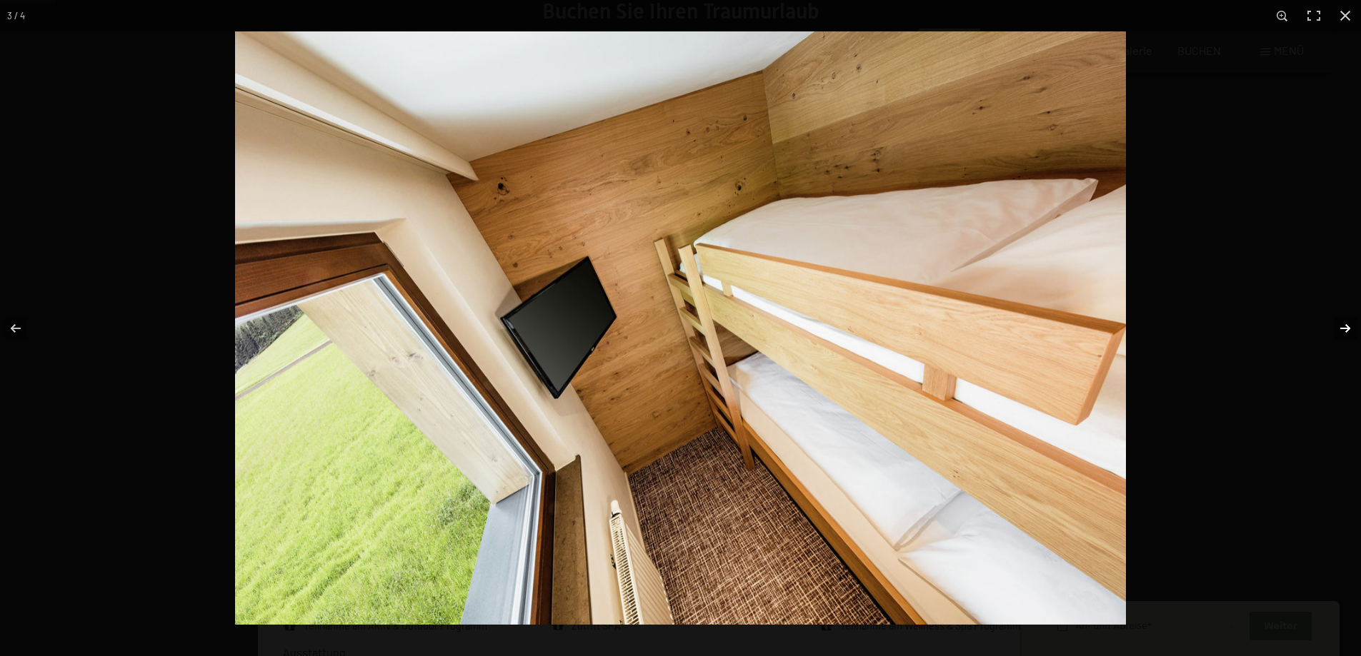
click at [1341, 326] on button "button" at bounding box center [1336, 328] width 50 height 71
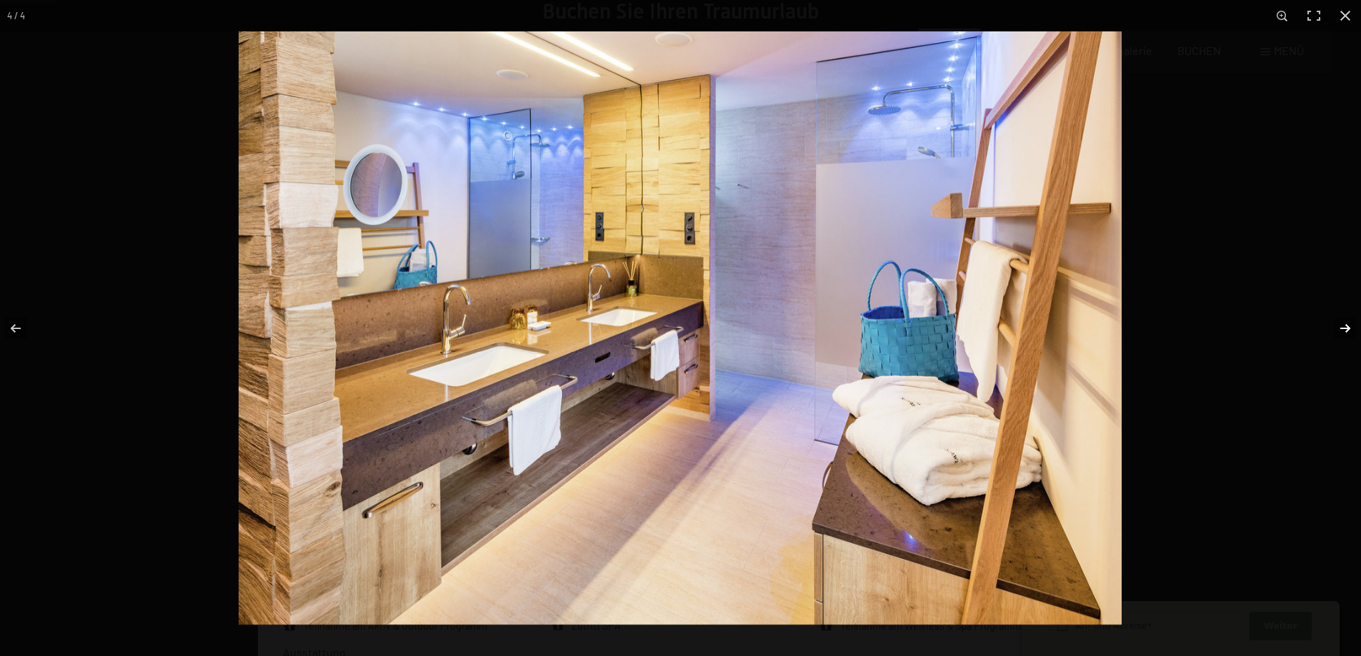
click at [1341, 326] on button "button" at bounding box center [1336, 328] width 50 height 71
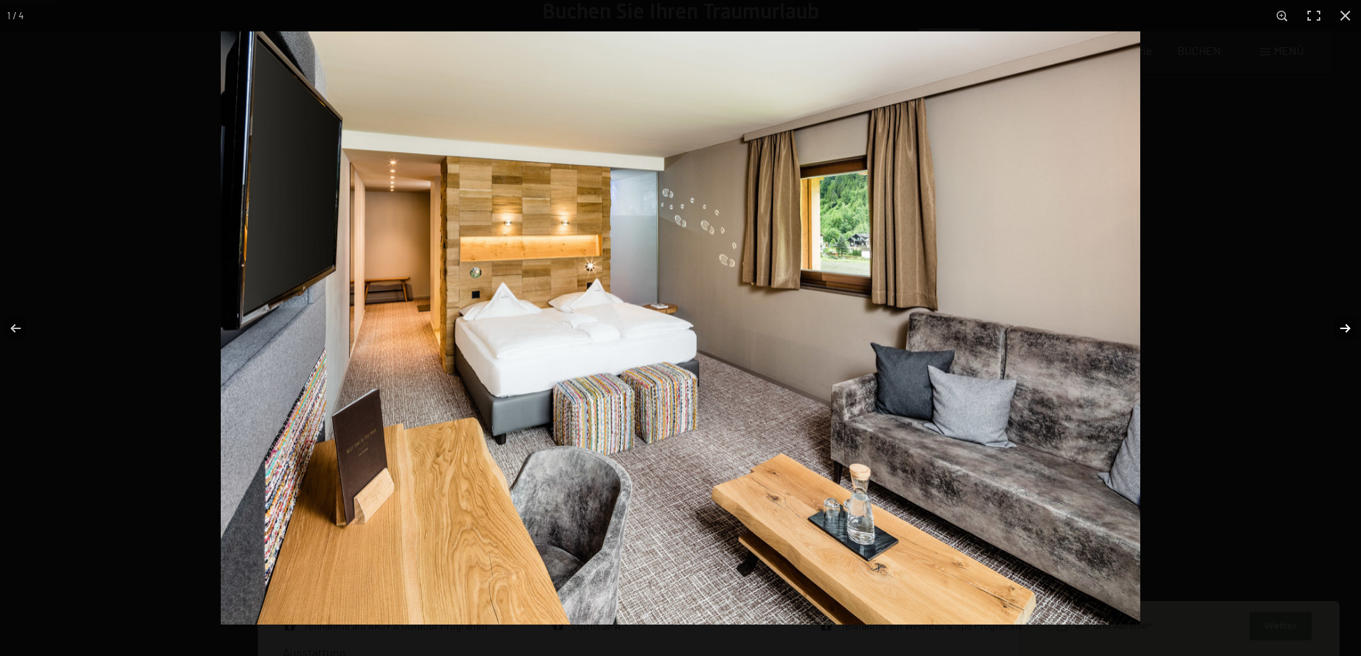
click at [1341, 326] on button "button" at bounding box center [1336, 328] width 50 height 71
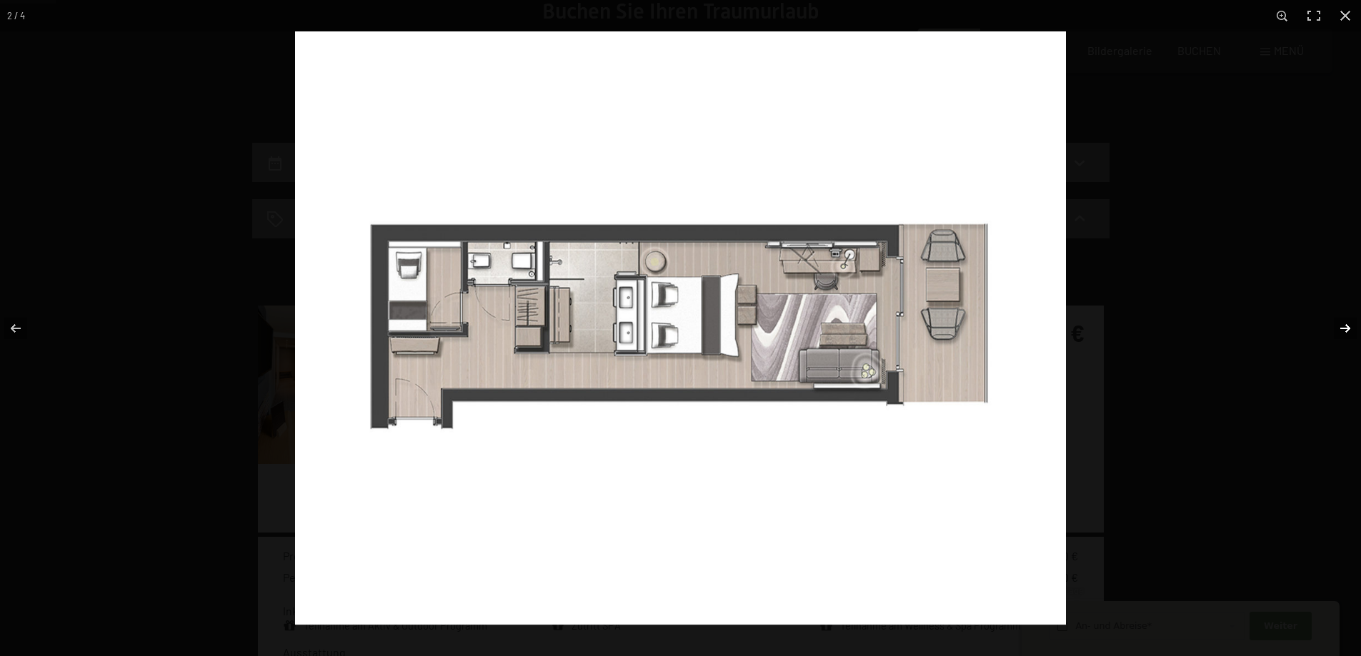
click at [1341, 326] on button "button" at bounding box center [1336, 328] width 50 height 71
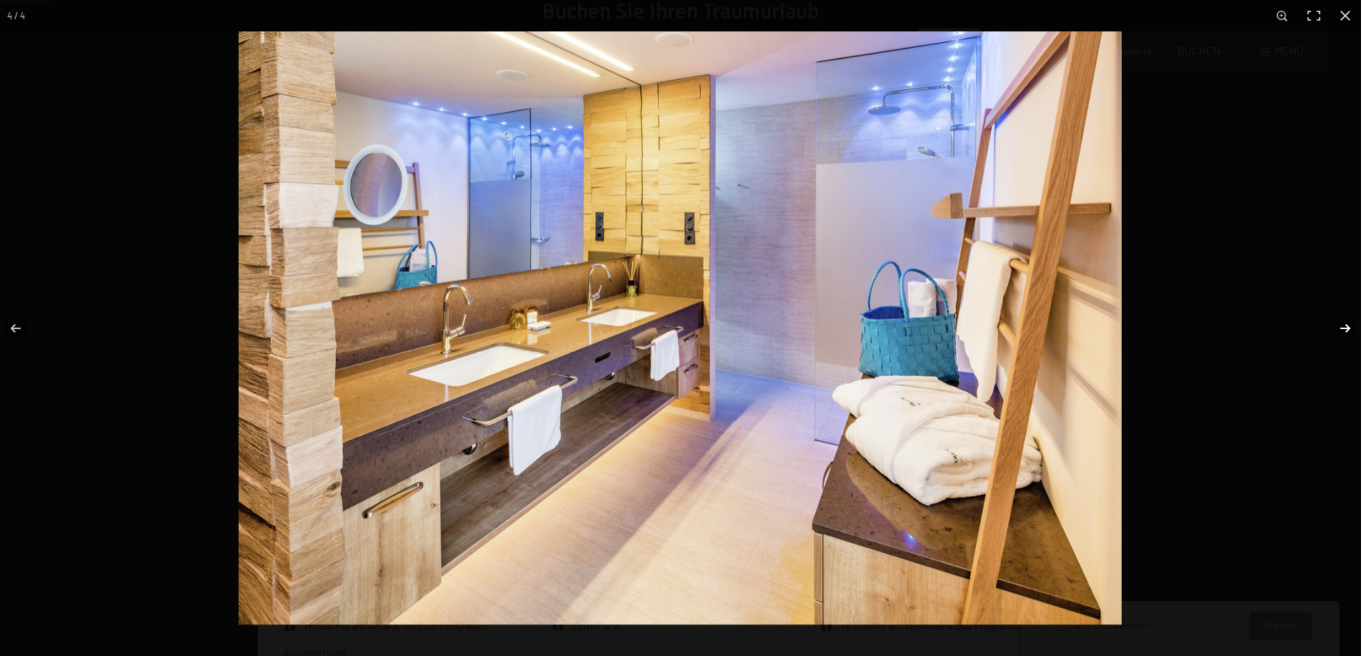
click at [1341, 326] on button "button" at bounding box center [1336, 328] width 50 height 71
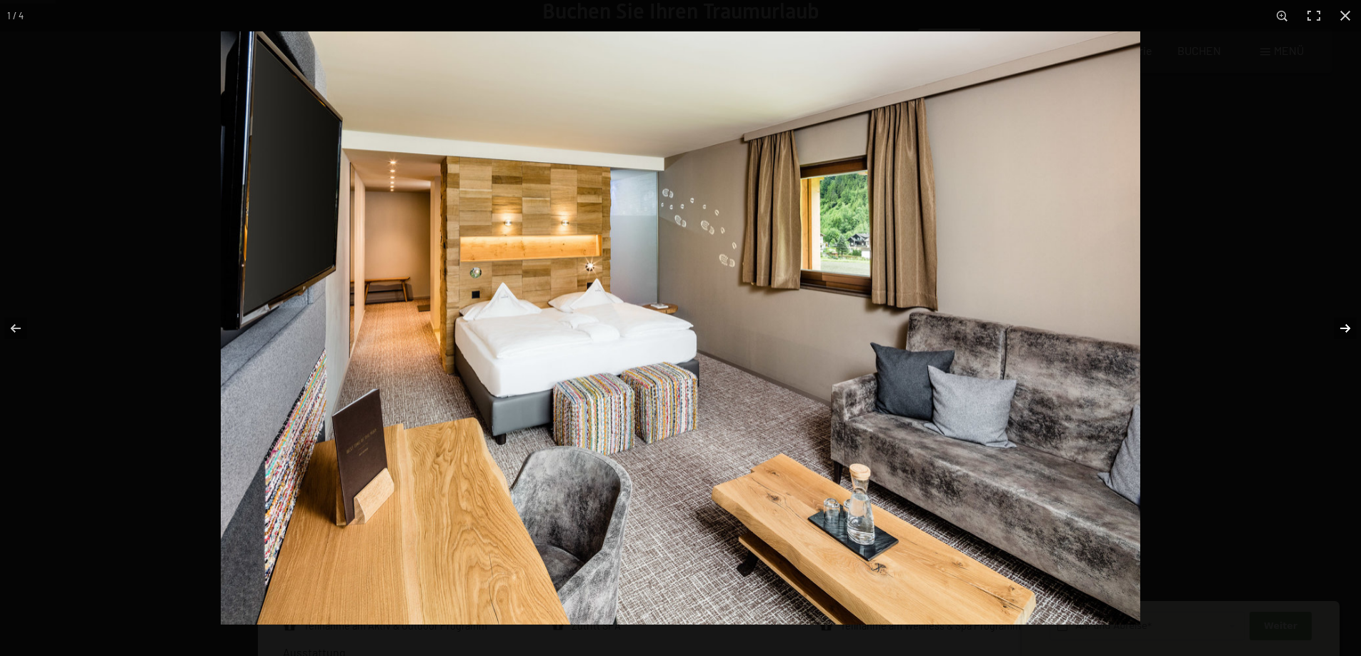
click at [1341, 326] on button "button" at bounding box center [1336, 328] width 50 height 71
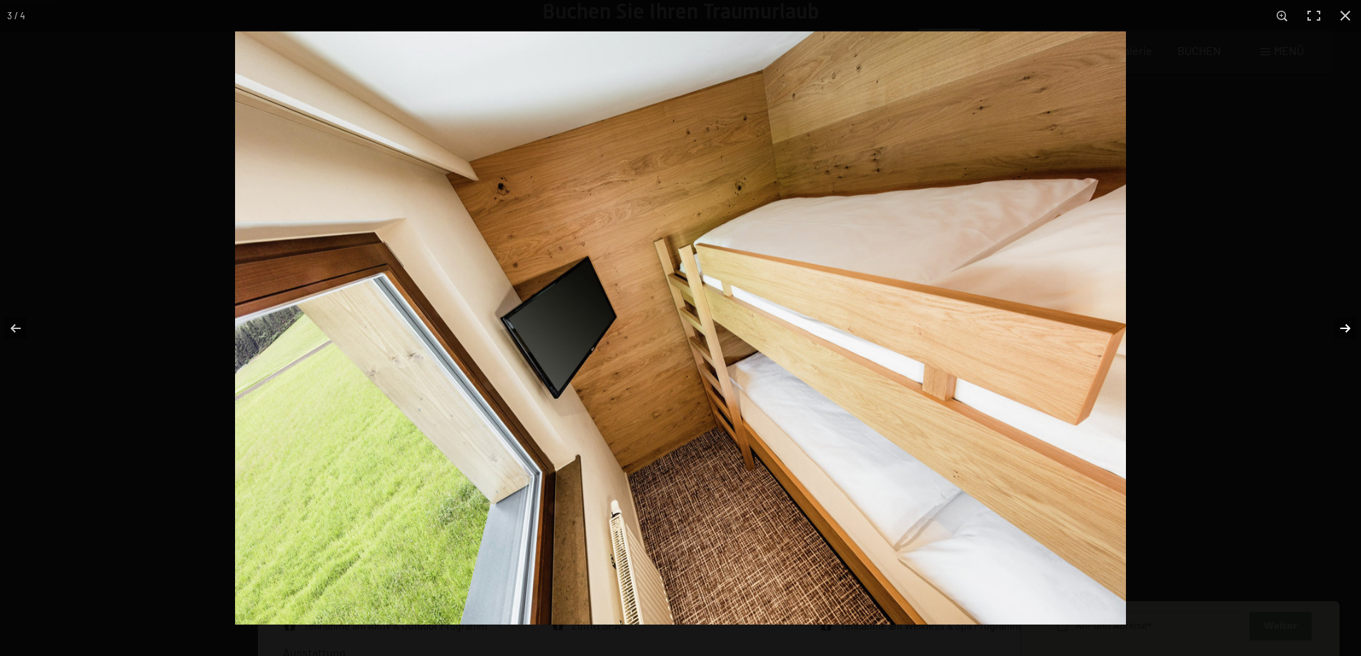
click at [1341, 326] on button "button" at bounding box center [1336, 328] width 50 height 71
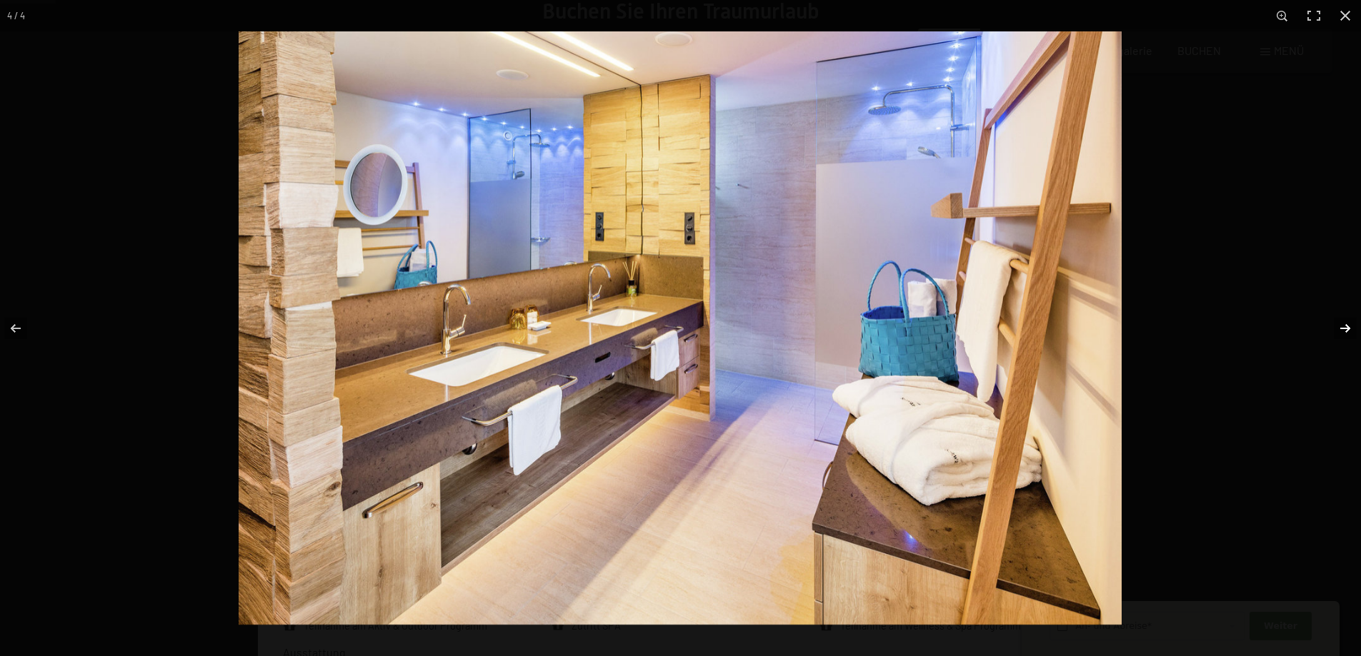
click at [1341, 326] on button "button" at bounding box center [1336, 328] width 50 height 71
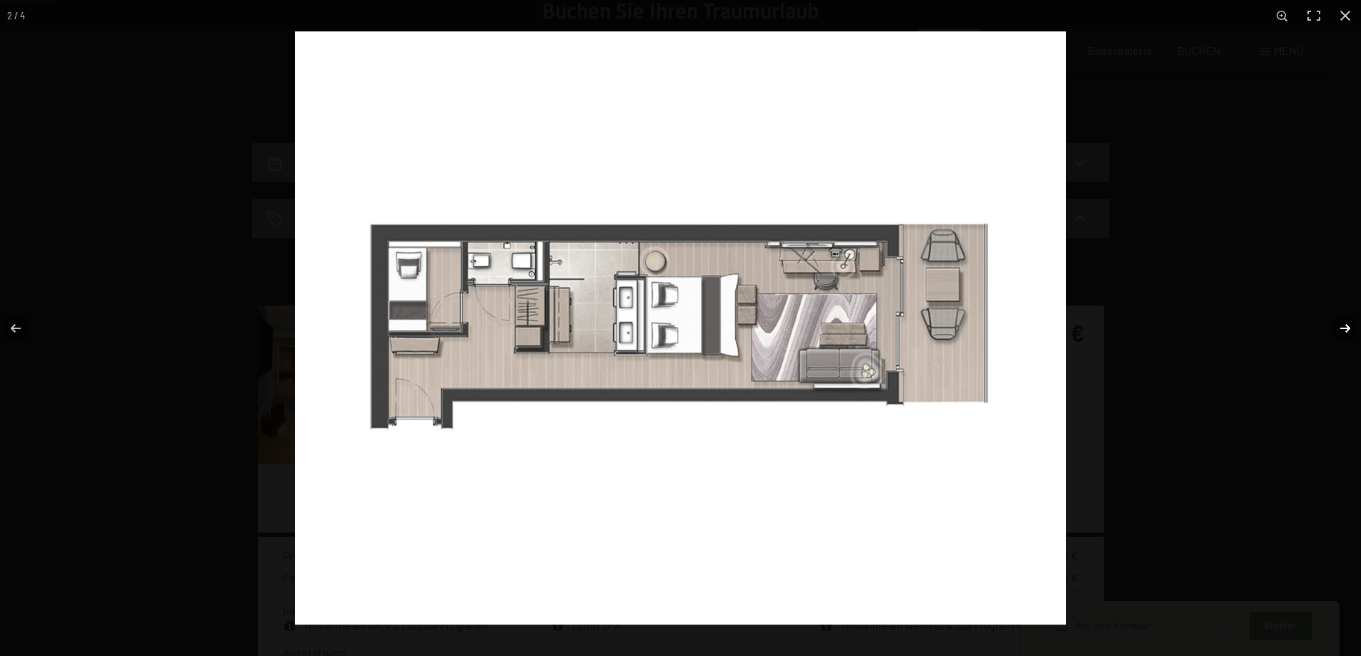
click at [1341, 326] on button "button" at bounding box center [1336, 328] width 50 height 71
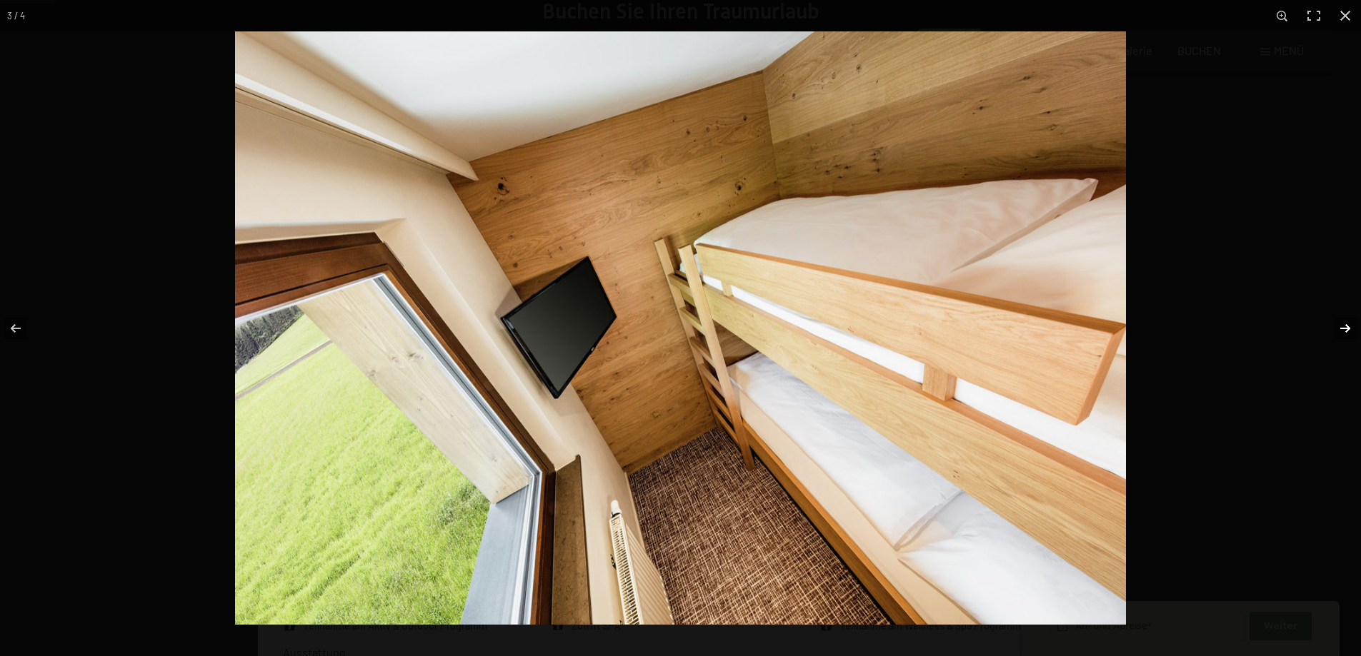
click at [1341, 326] on button "button" at bounding box center [1336, 328] width 50 height 71
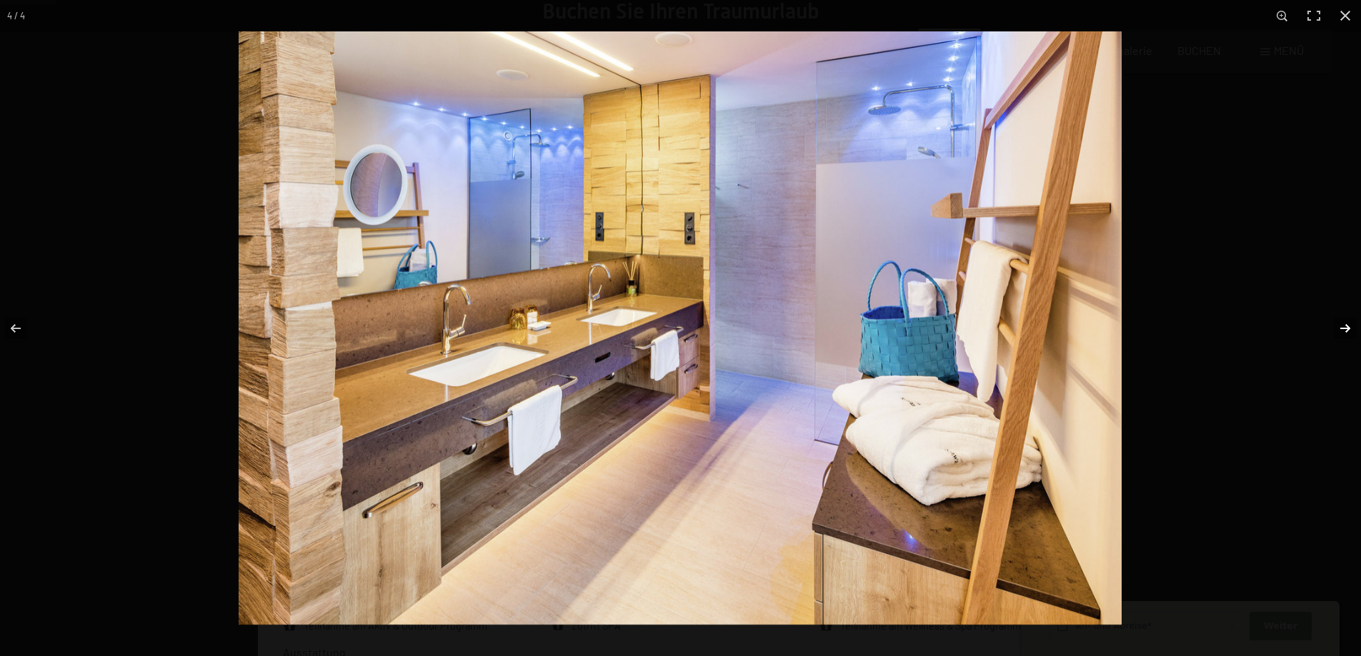
click at [1341, 326] on button "button" at bounding box center [1336, 328] width 50 height 71
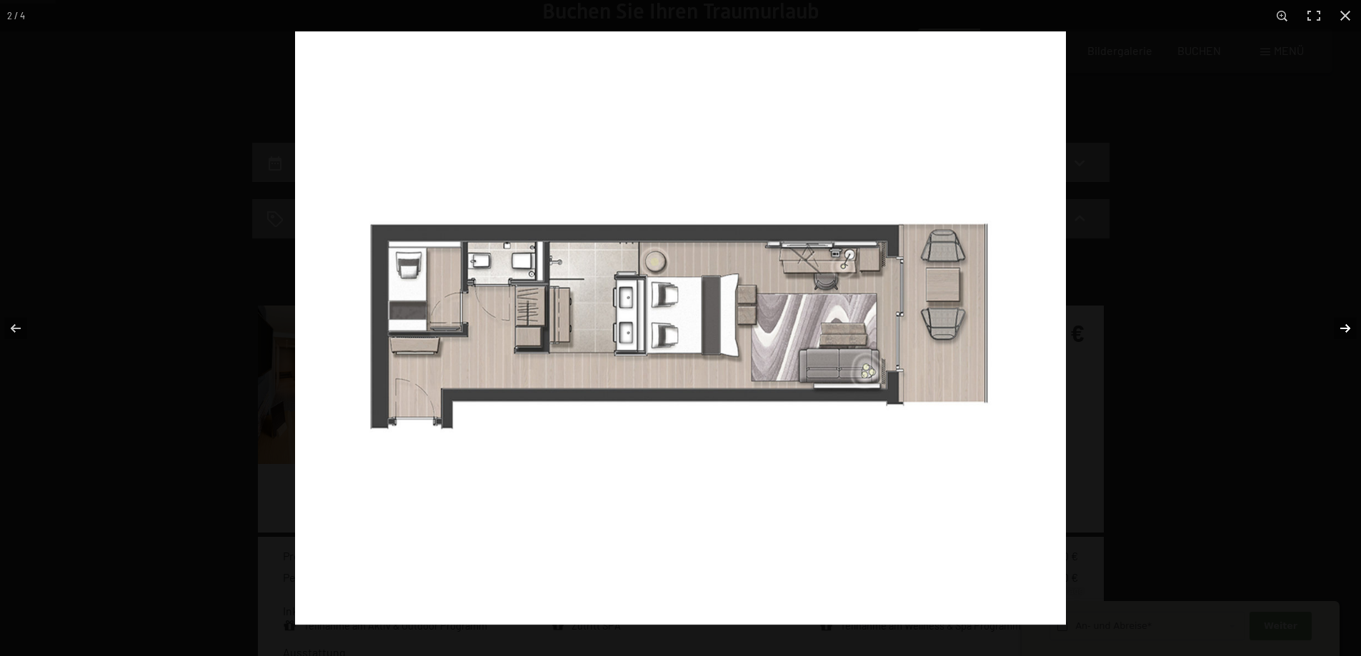
click at [1341, 326] on button "button" at bounding box center [1336, 328] width 50 height 71
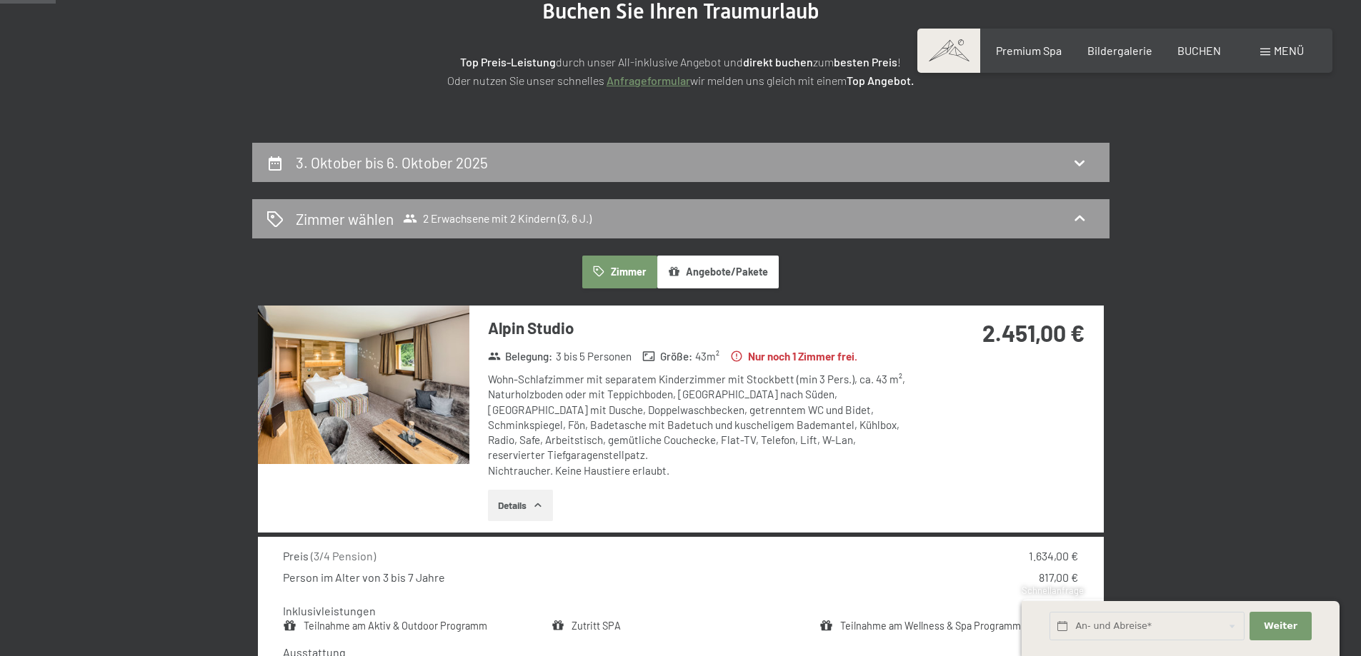
click at [0, 0] on button "button" at bounding box center [0, 0] width 0 height 0
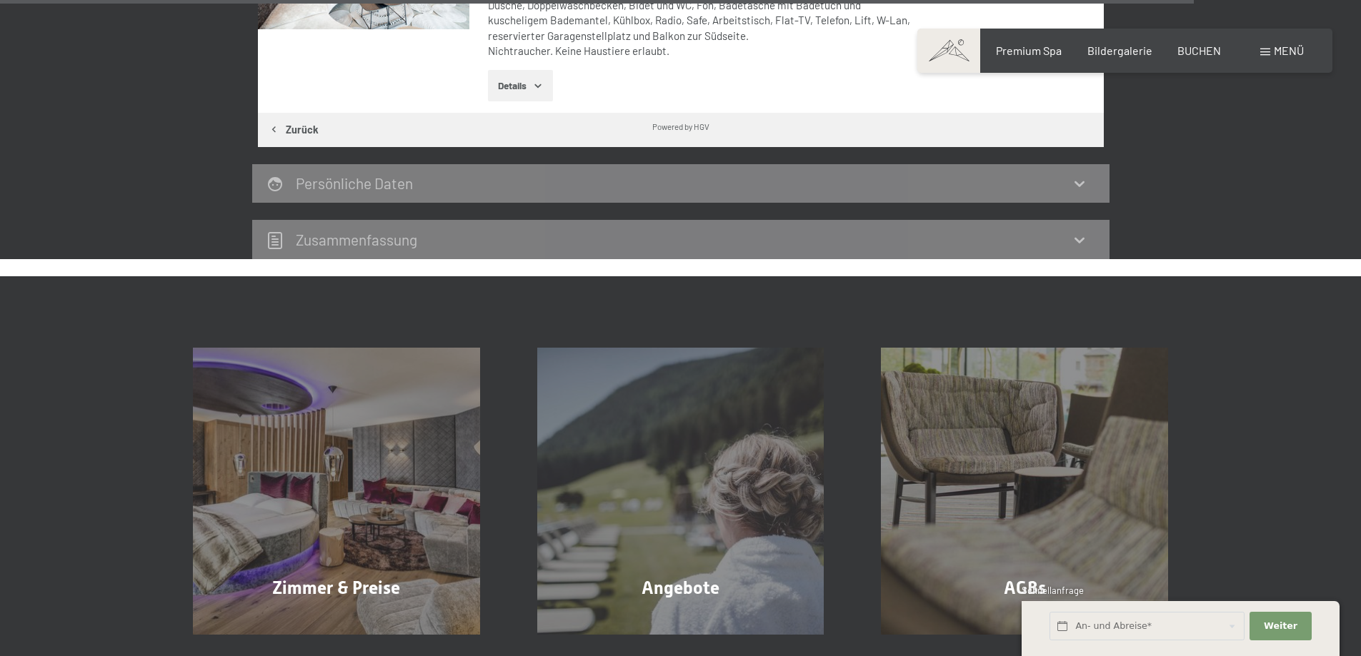
scroll to position [4555, 0]
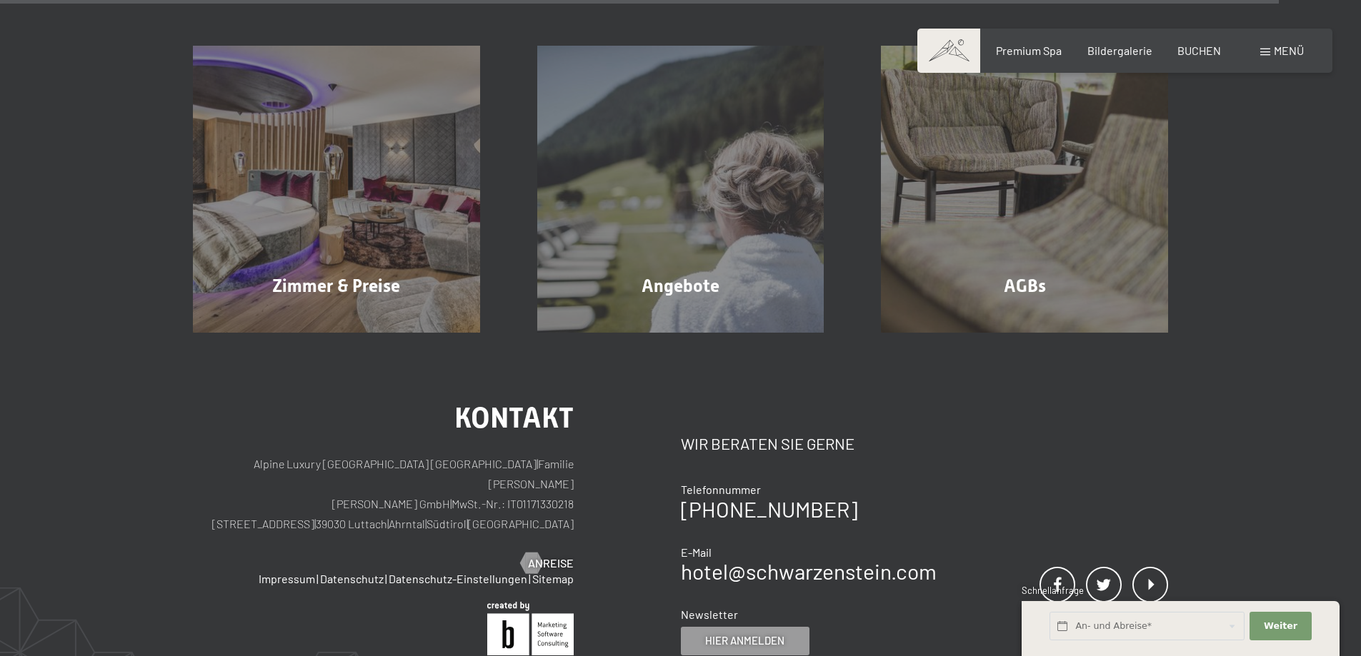
click at [1028, 424] on div "Kontakt Wir beraten Sie gerne Telefonnummer [PHONE_NUMBER] E-Mail hotel@ no-spa…" at bounding box center [925, 529] width 488 height 251
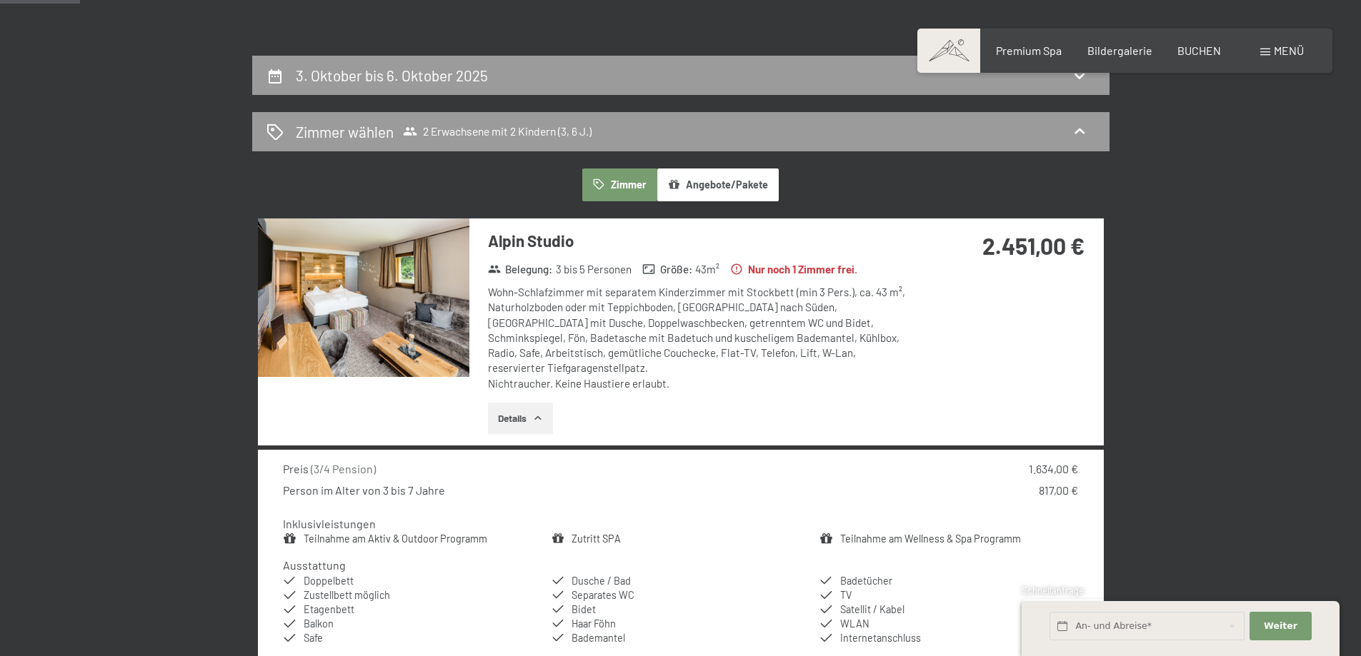
scroll to position [286, 0]
click at [416, 313] on img at bounding box center [363, 297] width 211 height 159
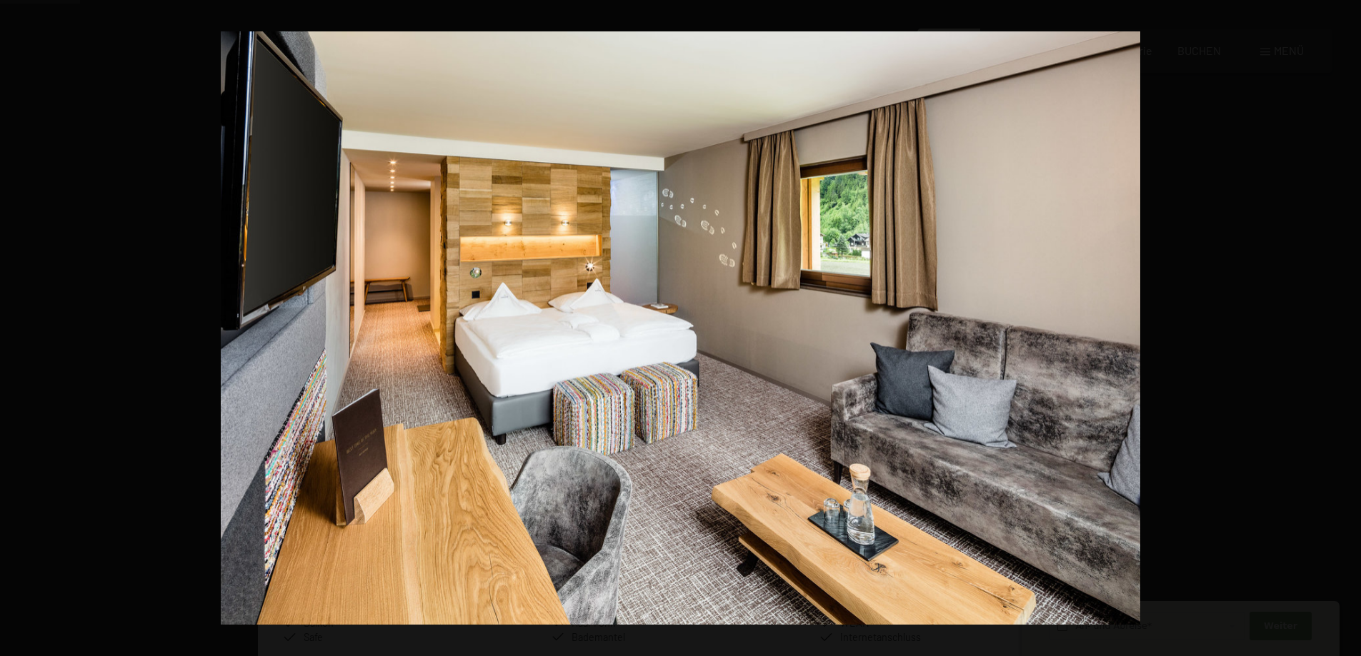
click at [1351, 326] on button "button" at bounding box center [1336, 328] width 50 height 71
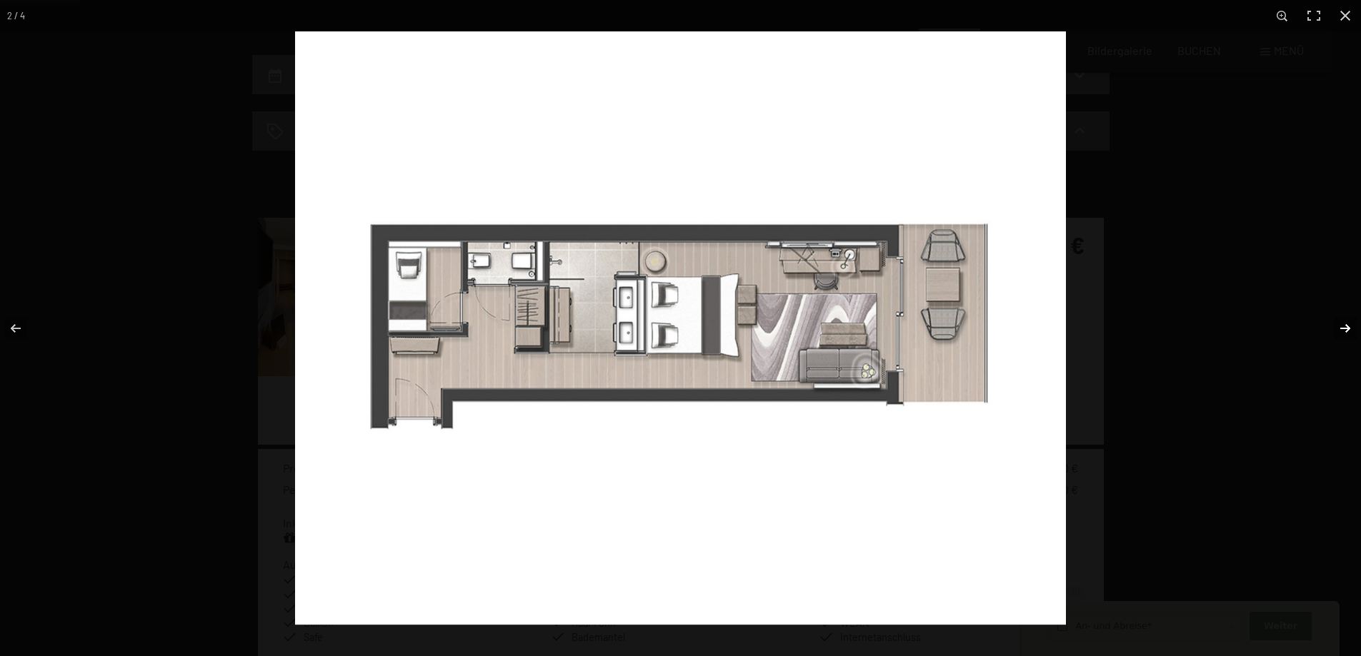
click at [1347, 329] on button "button" at bounding box center [1336, 328] width 50 height 71
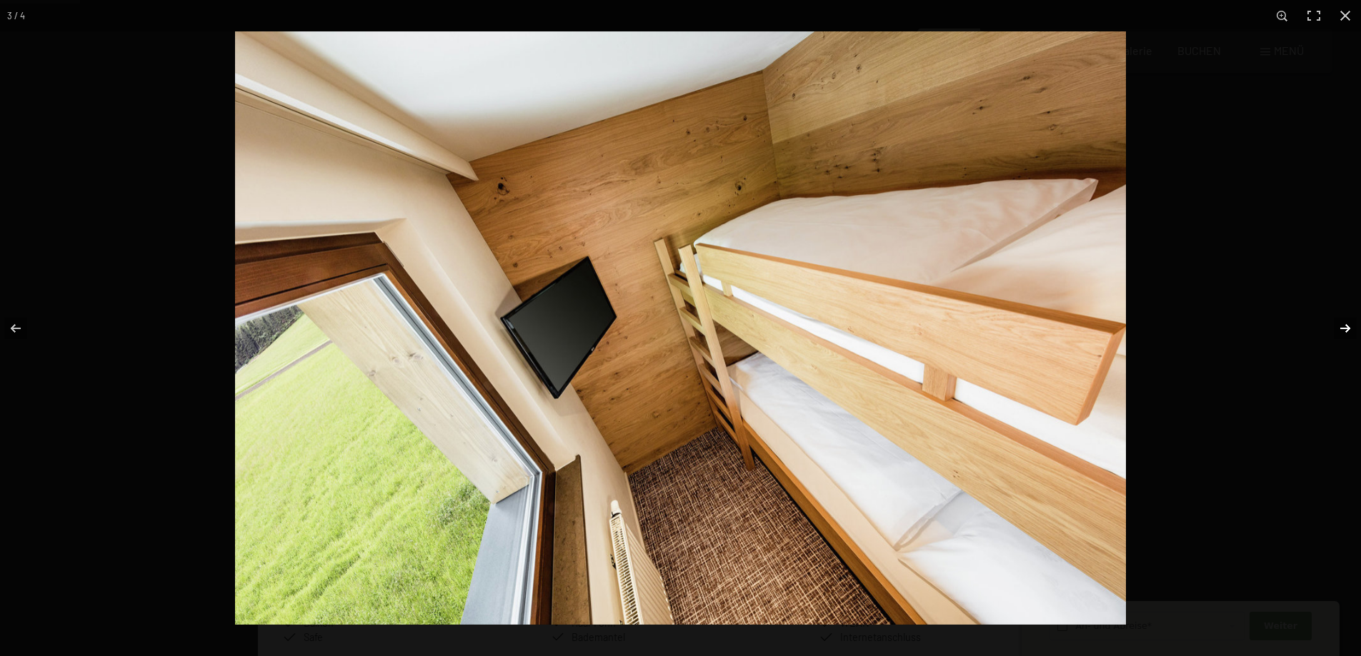
click at [1348, 324] on button "button" at bounding box center [1336, 328] width 50 height 71
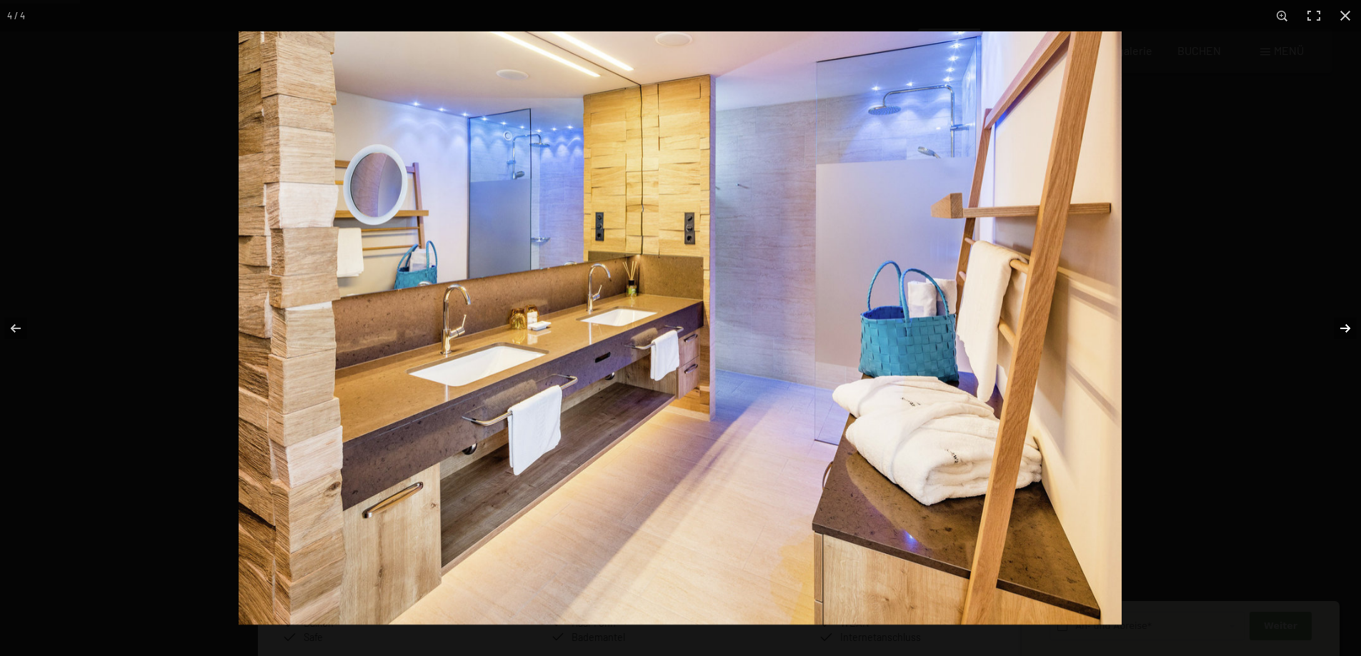
click at [1348, 324] on button "button" at bounding box center [1336, 328] width 50 height 71
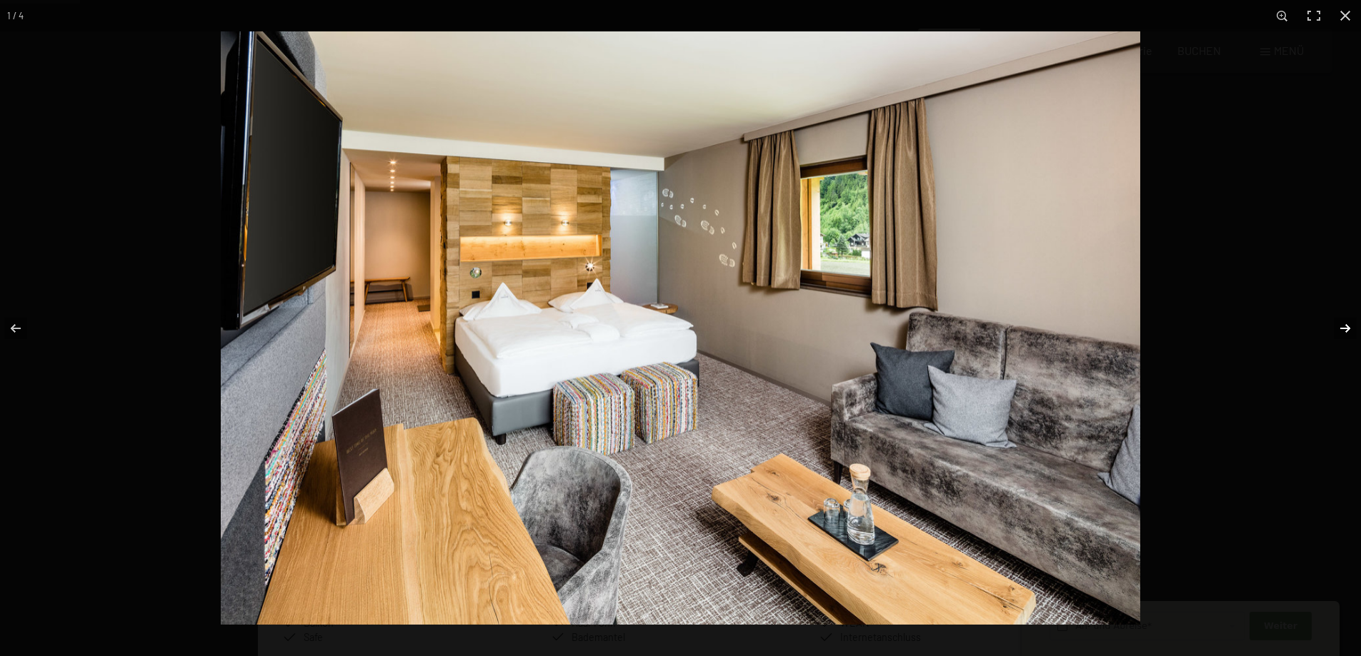
click at [1348, 324] on button "button" at bounding box center [1336, 328] width 50 height 71
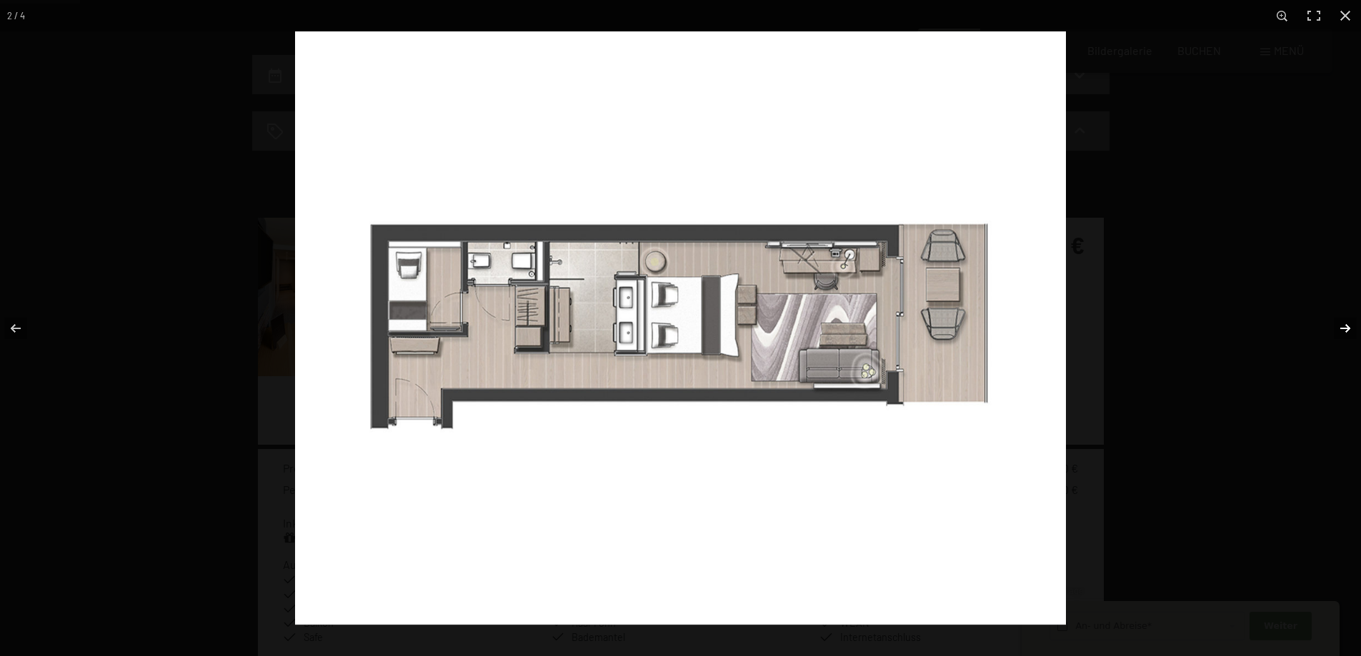
click at [1348, 324] on button "button" at bounding box center [1336, 328] width 50 height 71
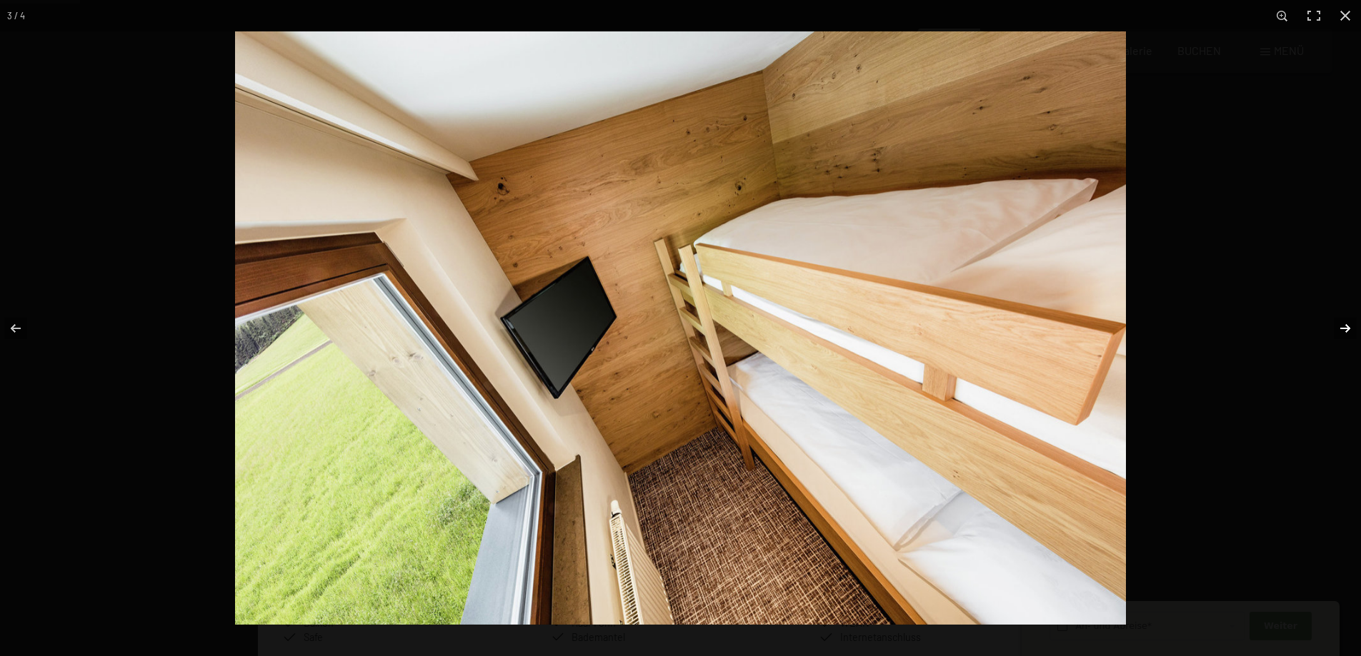
click at [1348, 324] on button "button" at bounding box center [1336, 328] width 50 height 71
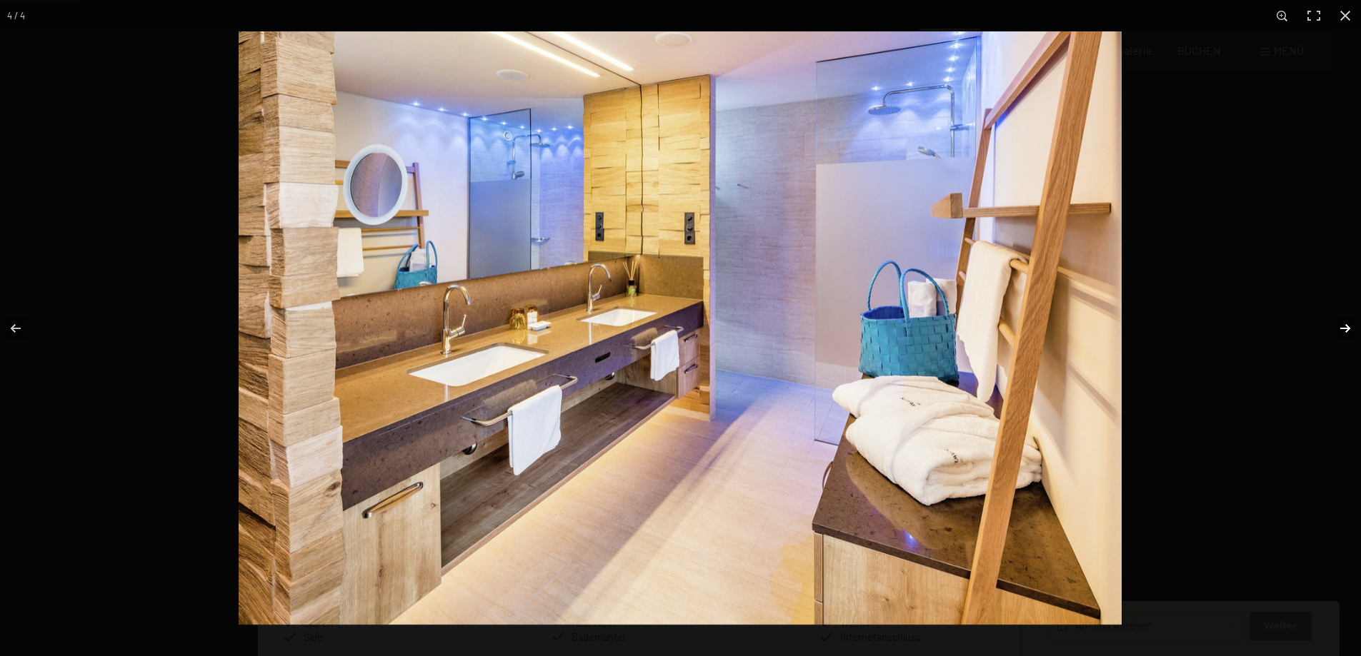
click at [1348, 324] on button "button" at bounding box center [1336, 328] width 50 height 71
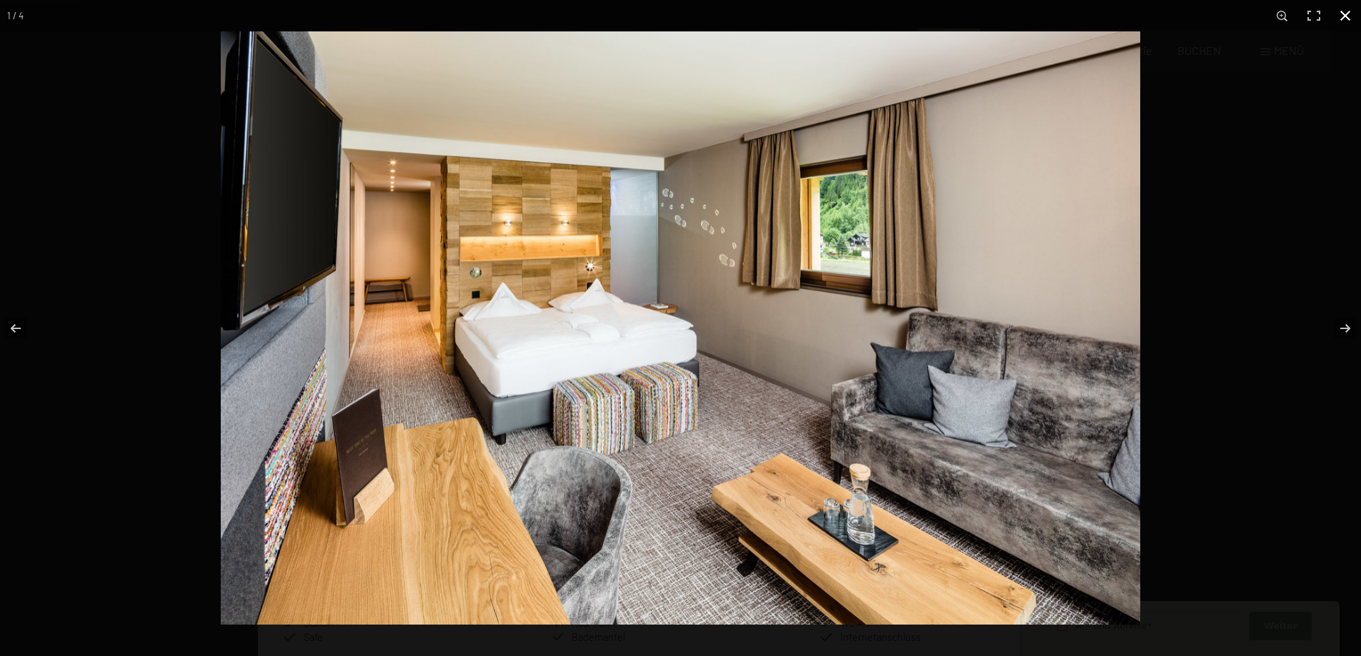
click at [1351, 14] on button "button" at bounding box center [1344, 15] width 31 height 31
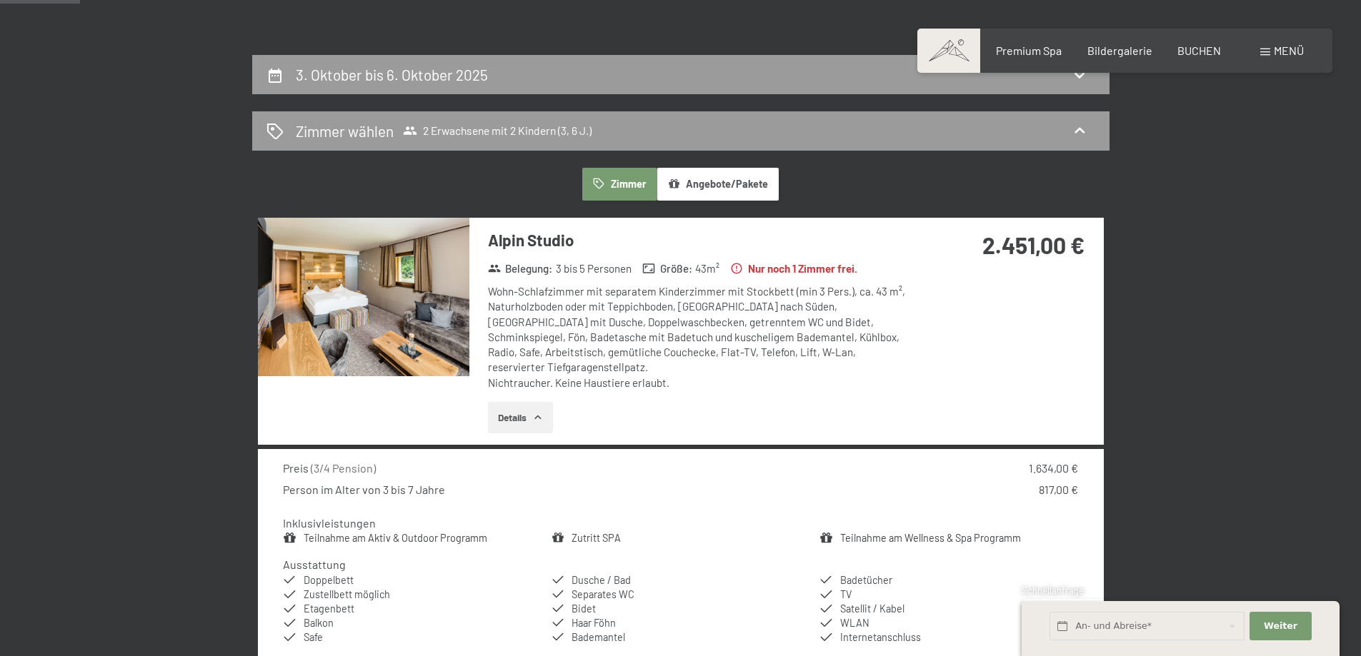
click at [734, 186] on button "Angebote/Pakete" at bounding box center [717, 184] width 121 height 33
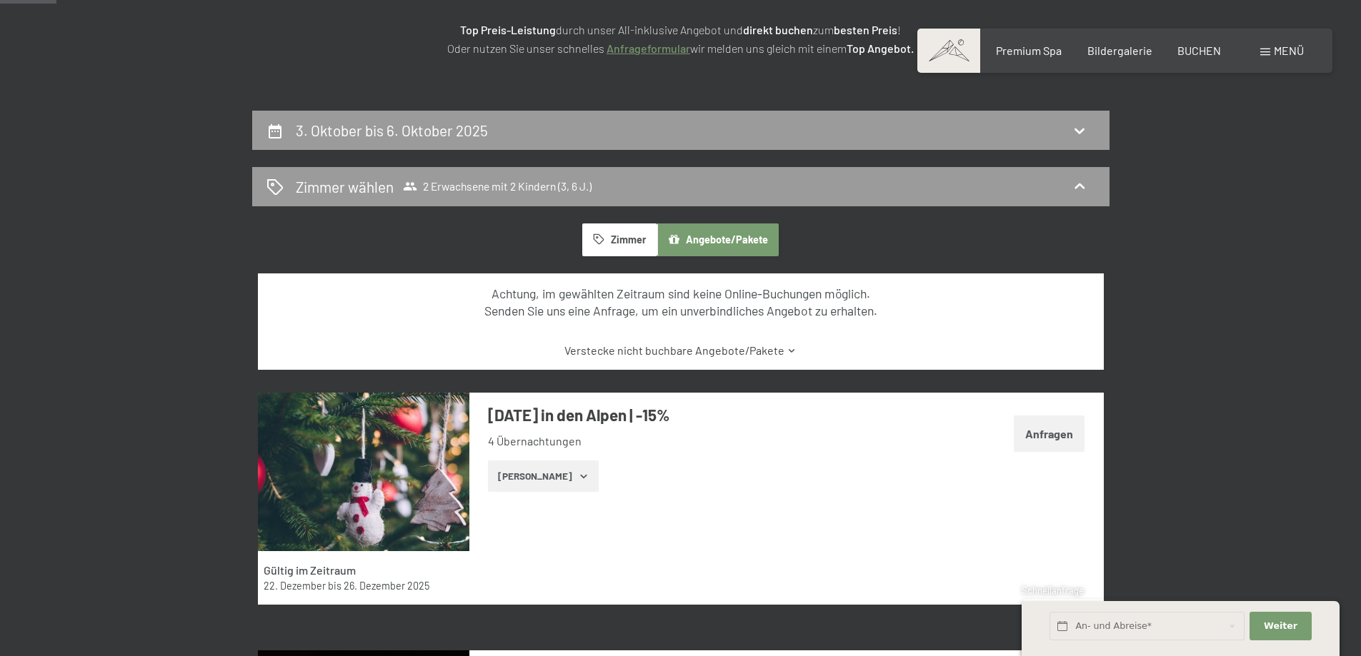
scroll to position [0, 0]
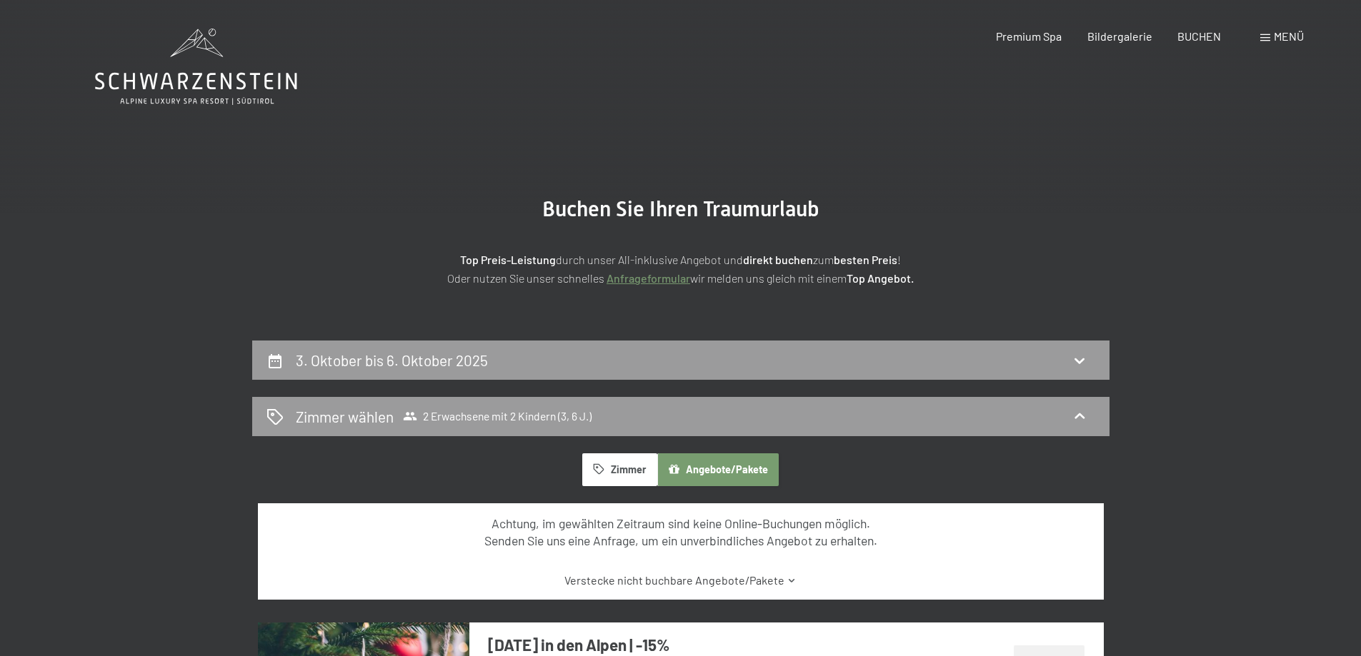
click at [624, 472] on button "Zimmer" at bounding box center [619, 470] width 74 height 33
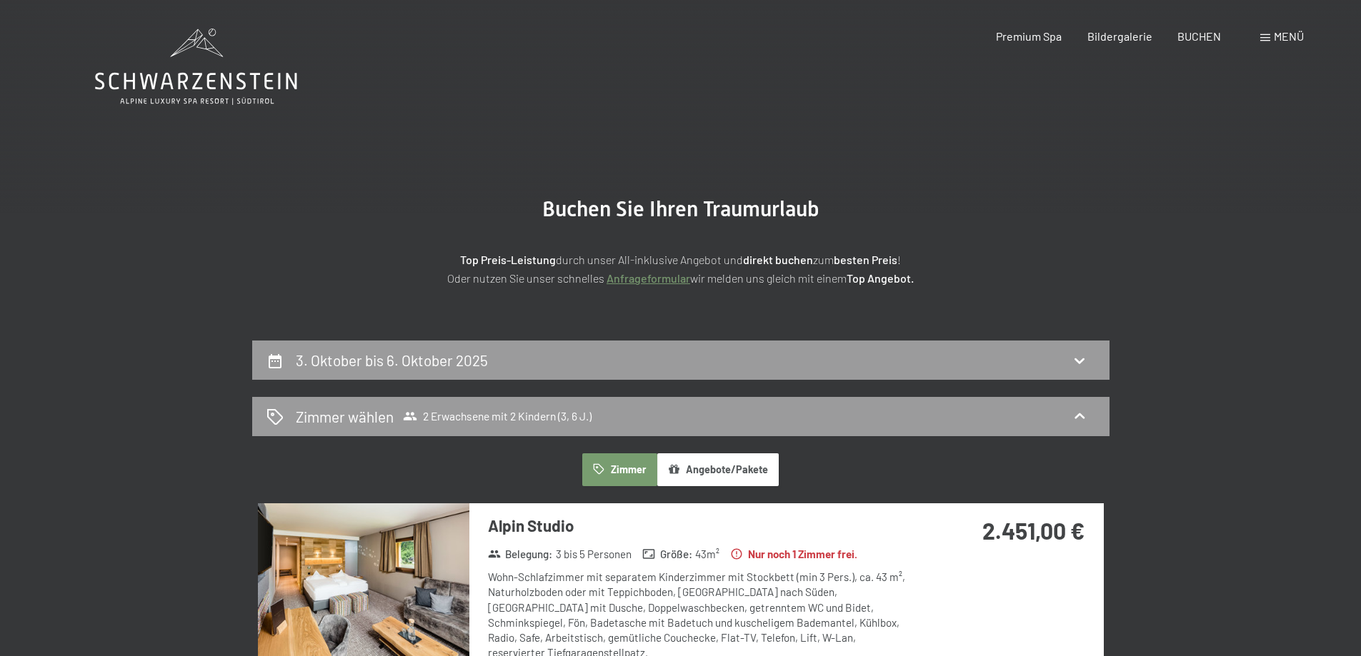
click at [1218, 197] on section "Buchen Sie Ihren Traumurlaub Top Preis-Leistung durch unser All-inklusive Angeb…" at bounding box center [680, 242] width 1361 height 198
